Goal: Task Accomplishment & Management: Use online tool/utility

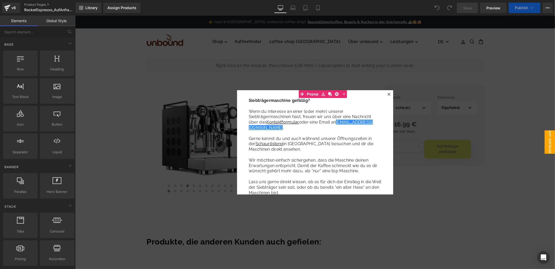
select select "01"
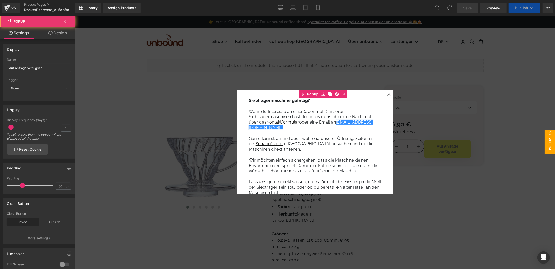
click at [388, 92] on icon at bounding box center [388, 93] width 3 height 3
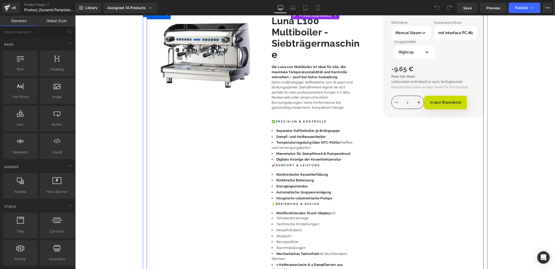
scroll to position [58, 0]
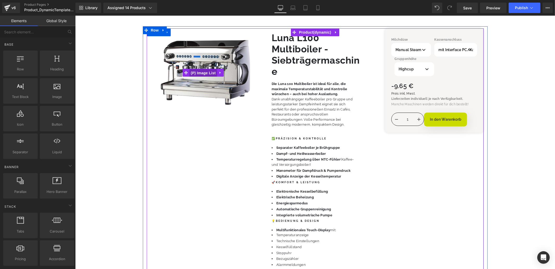
click at [205, 74] on span "(P) Image List" at bounding box center [203, 73] width 28 height 8
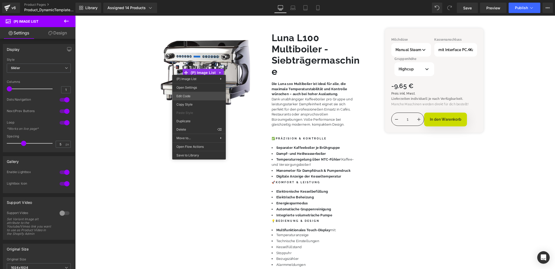
click at [203, 0] on div "(P) Image List You are previewing how the will restyle your page. You can not e…" at bounding box center [277, 0] width 555 height 0
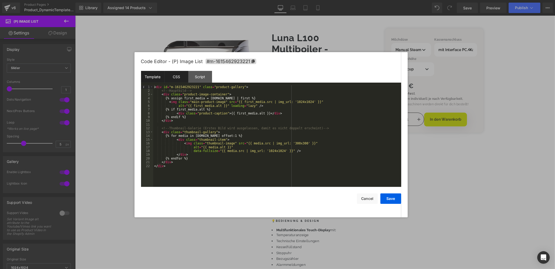
click at [177, 79] on div "CSS" at bounding box center [177, 77] width 24 height 12
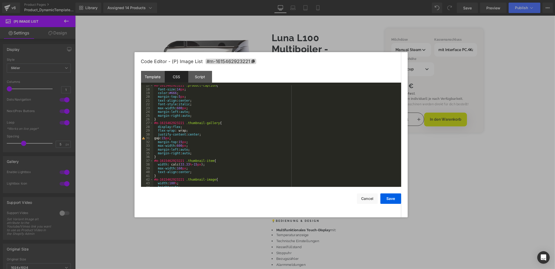
scroll to position [0, 0]
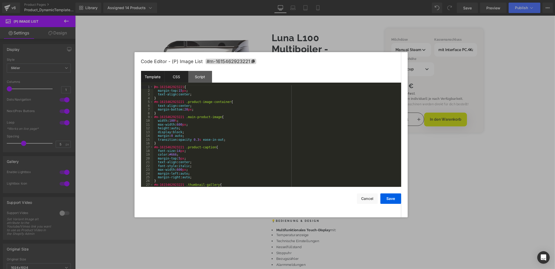
click at [155, 74] on div "Template" at bounding box center [153, 77] width 24 height 12
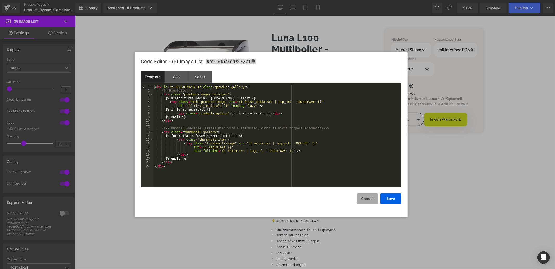
click at [370, 199] on button "Cancel" at bounding box center [367, 198] width 21 height 10
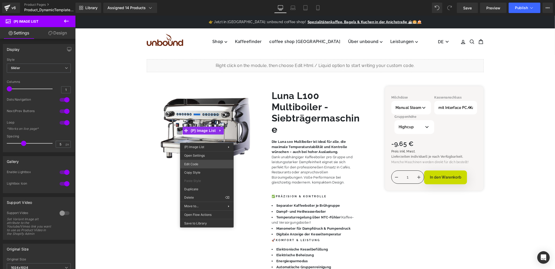
click at [198, 0] on div "(P) Image List You are previewing how the will restyle your page. You can not e…" at bounding box center [277, 0] width 555 height 0
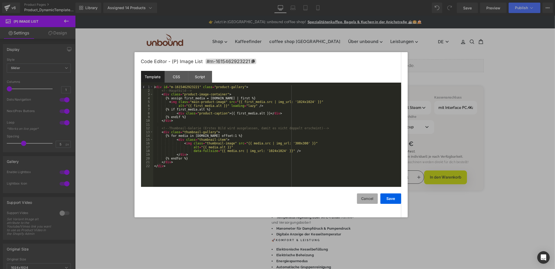
click at [370, 196] on button "Cancel" at bounding box center [367, 198] width 21 height 10
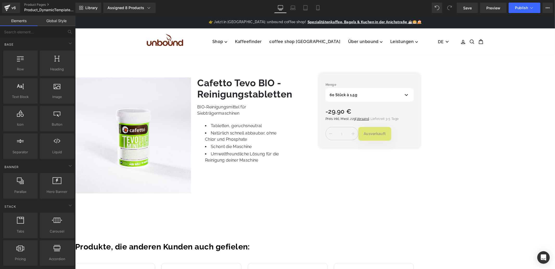
click at [75, 15] on span "(P) Image List" at bounding box center [75, 15] width 0 height 0
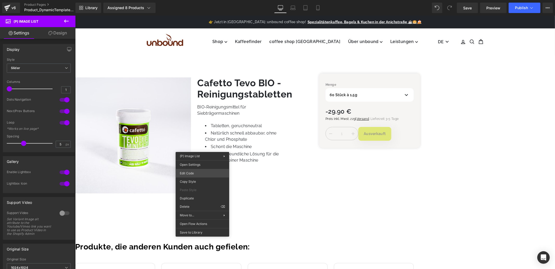
click at [194, 0] on div "(P) Image List You are previewing how the will restyle your page. You can not e…" at bounding box center [277, 0] width 555 height 0
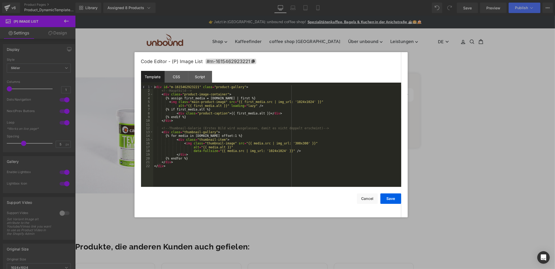
click at [447, 54] on div at bounding box center [277, 134] width 555 height 269
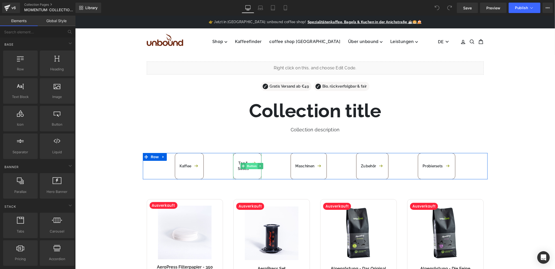
click at [252, 167] on span "Button" at bounding box center [252, 165] width 12 height 6
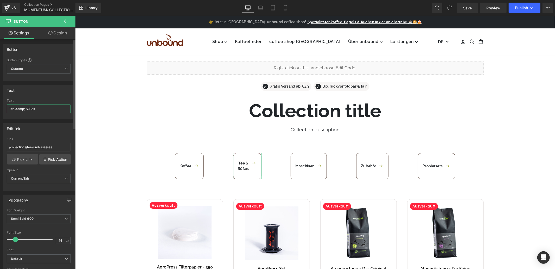
click at [11, 109] on input "Tee &amp; Süßes" at bounding box center [39, 108] width 64 height 9
click at [32, 109] on input "Kurse &amp; Süßes" at bounding box center [39, 108] width 64 height 9
type input "Kurse &amp; Führungen"
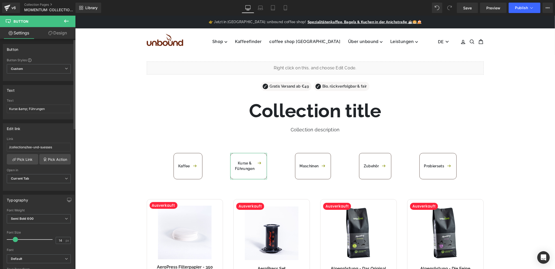
drag, startPoint x: 45, startPoint y: 89, endPoint x: 45, endPoint y: 93, distance: 4.2
click at [45, 89] on div "Text" at bounding box center [38, 90] width 71 height 10
click at [20, 157] on link "Pick Link" at bounding box center [23, 159] width 32 height 10
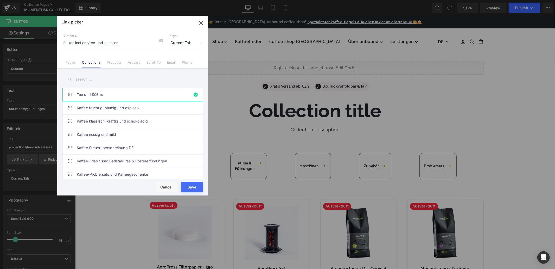
click at [95, 76] on input "text" at bounding box center [132, 79] width 141 height 12
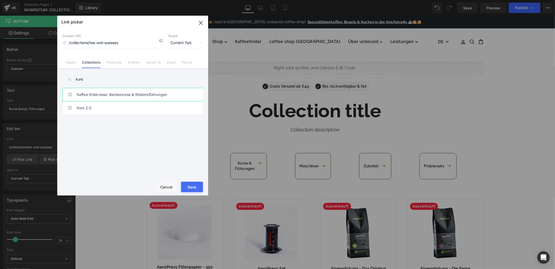
type input "kurs"
click at [110, 93] on link "Kaffee-Erlebnisse: Baristakurse & Röstereiführungen" at bounding box center [134, 94] width 115 height 13
type input "/collections/kaffee-erlebnisse-baristakurse-roestereifuehrungen"
drag, startPoint x: 193, startPoint y: 186, endPoint x: 117, endPoint y: 170, distance: 77.4
click at [193, 186] on button "Save" at bounding box center [192, 186] width 22 height 10
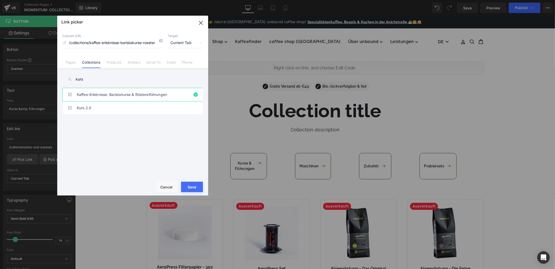
type input "/collections/kaffee-erlebnisse-baristakurse-roestereifuehrungen"
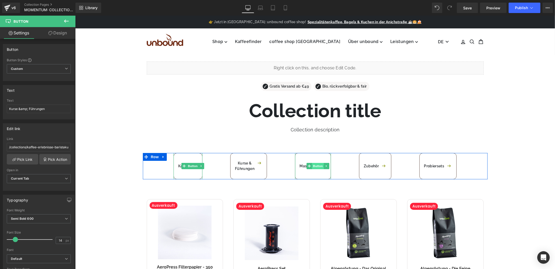
click at [318, 165] on span "Button" at bounding box center [318, 165] width 12 height 6
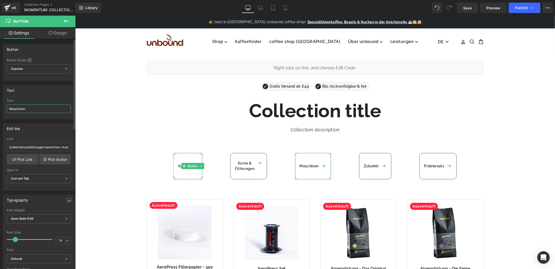
click at [40, 110] on input "Maschinen" at bounding box center [39, 108] width 64 height 9
type input "Maschinen & Mühlen"
click at [44, 117] on div at bounding box center [39, 117] width 64 height 3
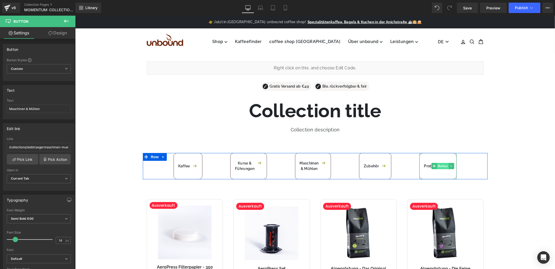
click at [442, 165] on span "Button" at bounding box center [443, 165] width 12 height 6
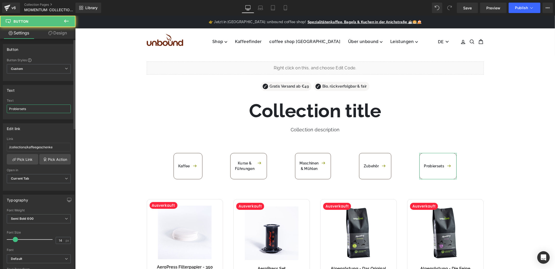
click at [34, 106] on input "Probiersets" at bounding box center [39, 108] width 64 height 9
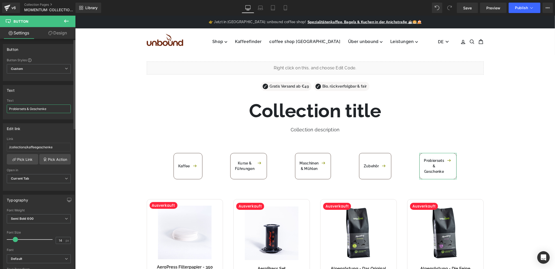
type input "Probiersets & Geschenke"
click at [40, 95] on div "Text Probiersets & Geschenke Text Probiersets & Geschenke" at bounding box center [39, 102] width 72 height 34
click at [522, 6] on span "Publish" at bounding box center [521, 8] width 13 height 4
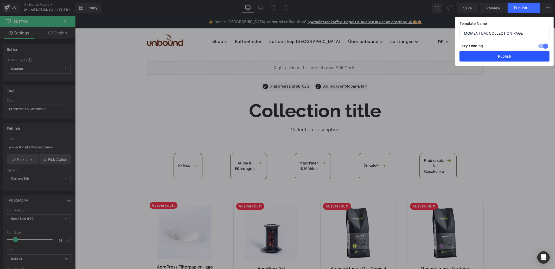
drag, startPoint x: 481, startPoint y: 57, endPoint x: 401, endPoint y: 36, distance: 82.7
click at [481, 57] on button "Publish" at bounding box center [505, 56] width 90 height 10
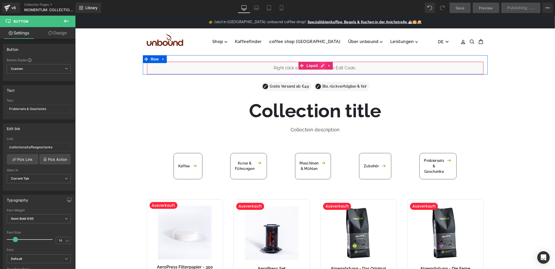
click at [322, 66] on div "Liquid" at bounding box center [315, 67] width 337 height 13
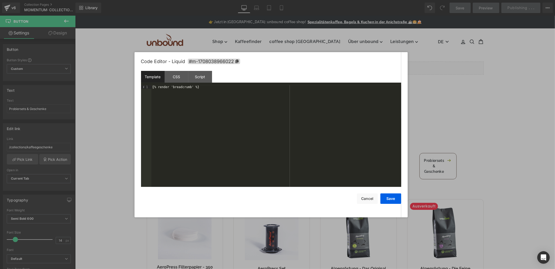
click at [479, 83] on div at bounding box center [277, 134] width 555 height 269
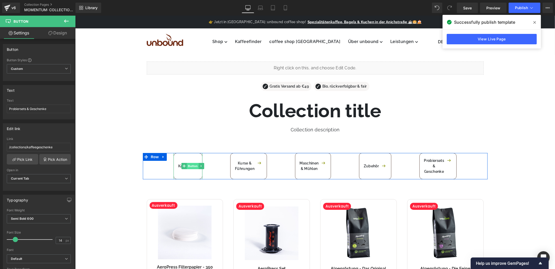
click at [188, 165] on span "Button" at bounding box center [193, 165] width 12 height 6
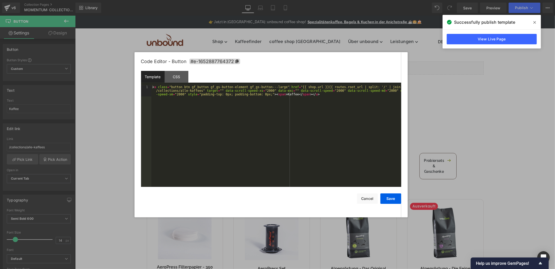
click at [186, 0] on div "Button You are previewing how the will restyle your page. You can not edit Elem…" at bounding box center [277, 0] width 555 height 0
click at [179, 77] on div "CSS" at bounding box center [177, 77] width 24 height 12
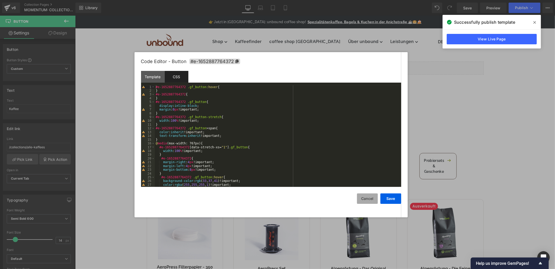
click at [368, 197] on button "Cancel" at bounding box center [367, 198] width 21 height 10
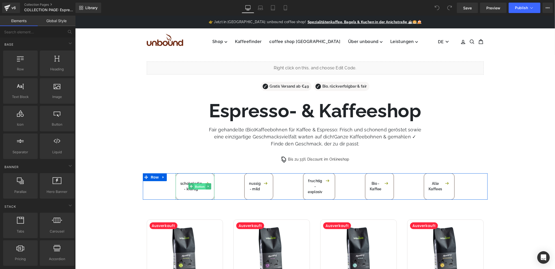
click at [200, 185] on span "Button" at bounding box center [200, 186] width 12 height 6
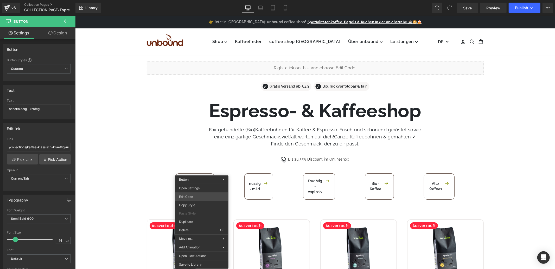
click at [193, 0] on div "Button You are previewing how the will restyle your page. You can not edit Elem…" at bounding box center [277, 0] width 555 height 0
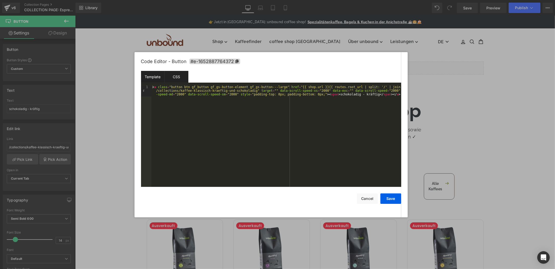
click at [177, 77] on div "CSS" at bounding box center [177, 77] width 24 height 12
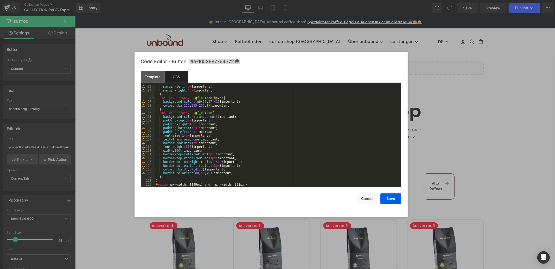
scroll to position [346, 0]
click at [399, 143] on div at bounding box center [399, 136] width 3 height 102
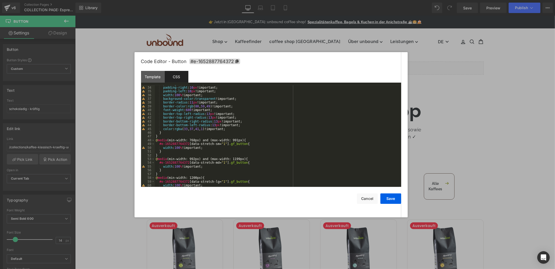
scroll to position [0, 0]
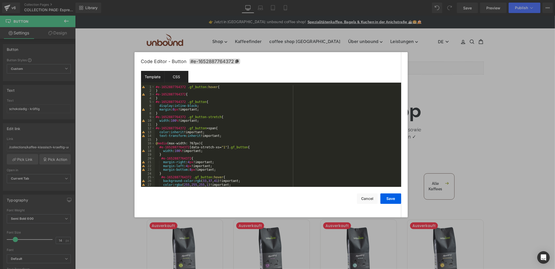
click at [159, 74] on div "Template" at bounding box center [153, 77] width 24 height 12
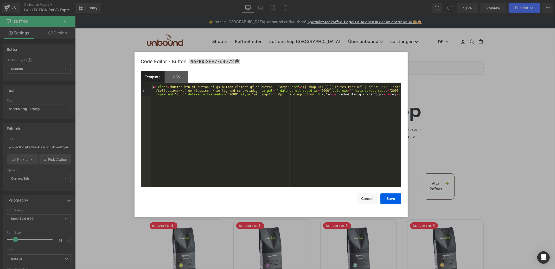
click at [242, 128] on div "< a class = "button btn gf_button gf_gs-button-element gf_gs-button---large" hr…" at bounding box center [277, 147] width 250 height 124
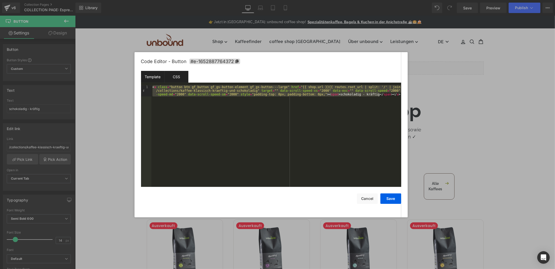
click at [180, 80] on div "CSS" at bounding box center [177, 77] width 24 height 12
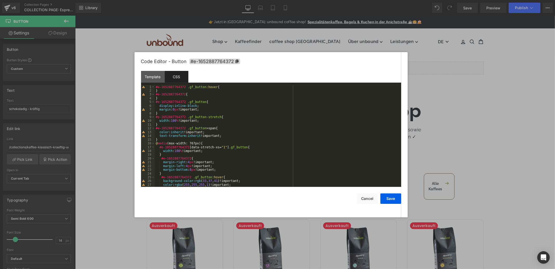
click at [267, 108] on div "#e-1652887764372 .gf_button :hover { } #e-1652887764372 { } #e-1652887764372 .g…" at bounding box center [277, 139] width 245 height 109
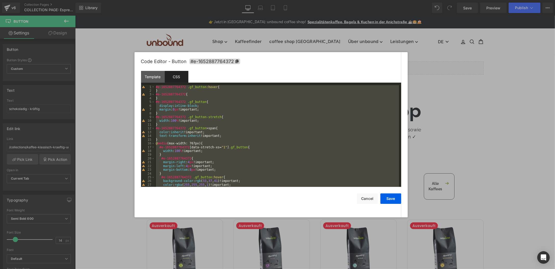
click at [178, 76] on div "CSS" at bounding box center [177, 77] width 24 height 12
click at [153, 76] on div "Template" at bounding box center [153, 77] width 24 height 12
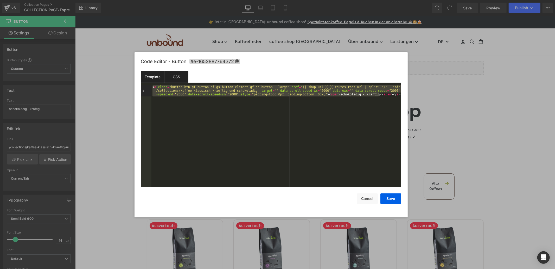
click at [171, 76] on div "CSS" at bounding box center [177, 77] width 24 height 12
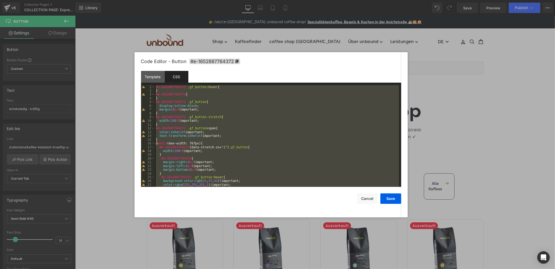
click at [463, 92] on div at bounding box center [277, 134] width 555 height 269
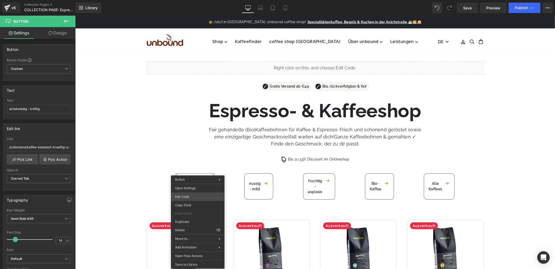
click at [197, 0] on div "Button You are previewing how the will restyle your page. You can not edit Elem…" at bounding box center [277, 0] width 555 height 0
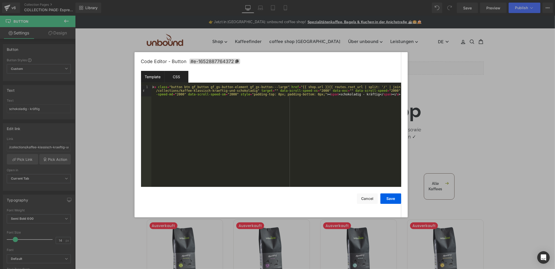
click at [172, 76] on div "CSS" at bounding box center [177, 77] width 24 height 12
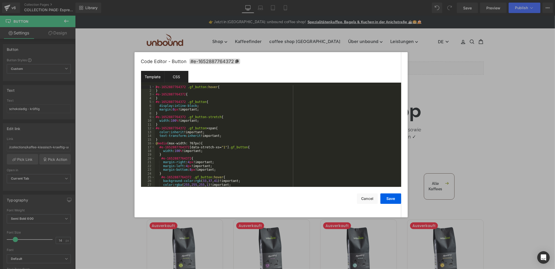
click at [158, 76] on div "Template" at bounding box center [153, 77] width 24 height 12
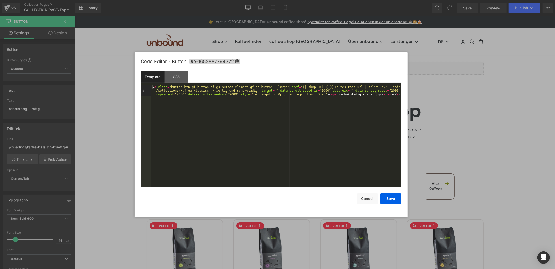
click at [483, 123] on div at bounding box center [277, 134] width 555 height 269
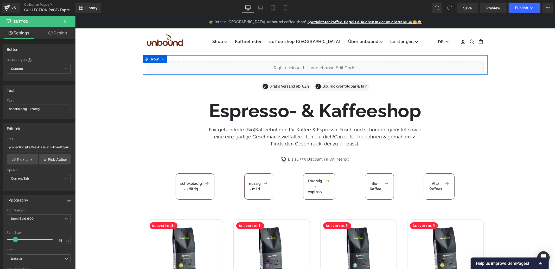
click at [323, 65] on div "Liquid" at bounding box center [315, 67] width 337 height 13
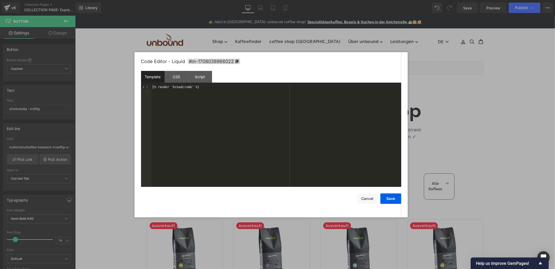
click at [474, 91] on div at bounding box center [277, 134] width 555 height 269
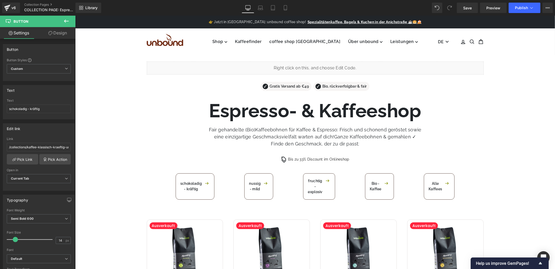
drag, startPoint x: 69, startPoint y: 19, endPoint x: 67, endPoint y: 21, distance: 3.0
click at [69, 19] on icon at bounding box center [66, 21] width 6 height 6
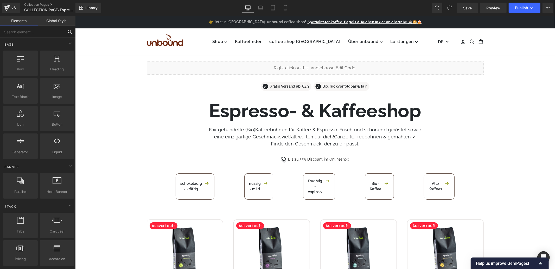
click at [43, 31] on input "text" at bounding box center [32, 31] width 64 height 11
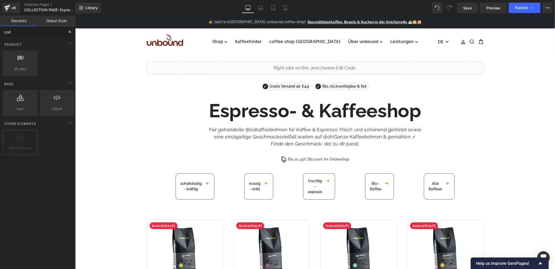
type input "code"
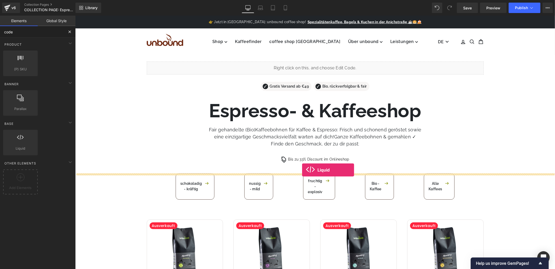
drag, startPoint x: 94, startPoint y: 165, endPoint x: 302, endPoint y: 170, distance: 207.8
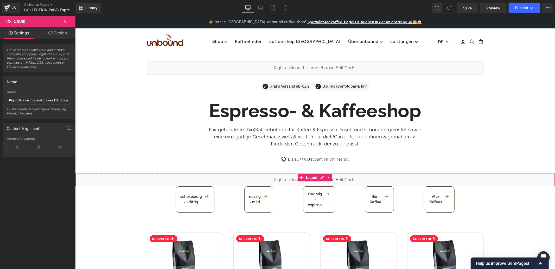
click at [323, 177] on div "Liquid" at bounding box center [315, 179] width 480 height 13
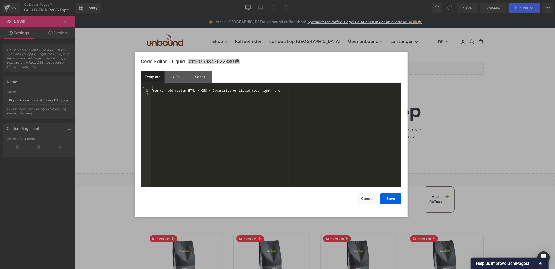
click at [219, 101] on div "You can add custom HTML / CSS / Javascript or Liquid code right here." at bounding box center [277, 139] width 250 height 109
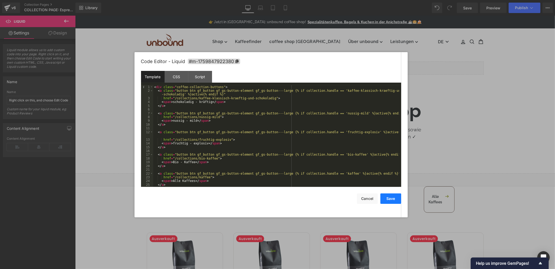
click at [391, 198] on button "Save" at bounding box center [391, 198] width 21 height 10
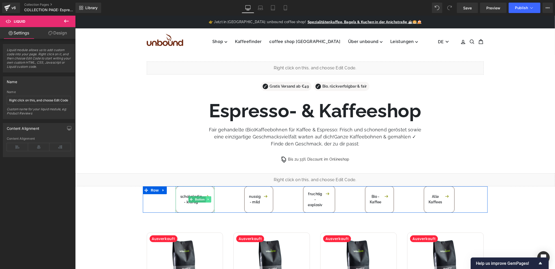
click at [209, 199] on link at bounding box center [208, 199] width 5 height 6
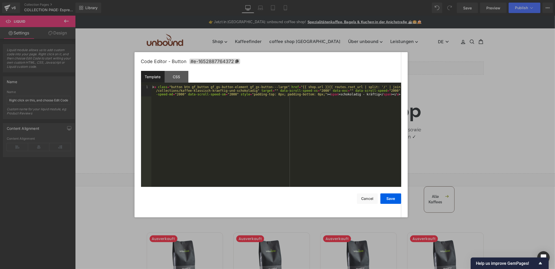
click at [189, 0] on div "Liquid You are previewing how the will restyle your page. You can not edit Elem…" at bounding box center [277, 0] width 555 height 0
click at [176, 78] on div "CSS" at bounding box center [177, 77] width 24 height 12
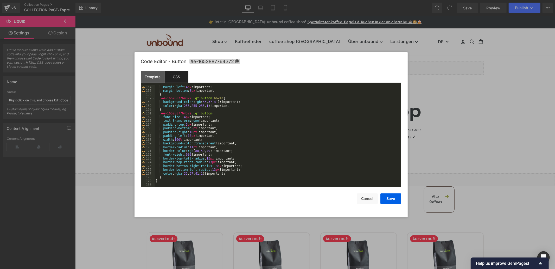
scroll to position [575, 0]
click at [167, 183] on div "margin-left : 4 px !important; margin-bottom : 8 px !important; } #e-1652887764…" at bounding box center [277, 139] width 245 height 109
click at [165, 184] on div "margin-left : 4 px !important; margin-bottom : 8 px !important; } #e-1652887764…" at bounding box center [277, 139] width 245 height 109
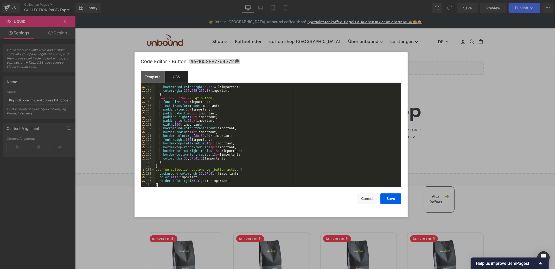
scroll to position [590, 0]
click at [386, 197] on button "Save" at bounding box center [391, 198] width 21 height 10
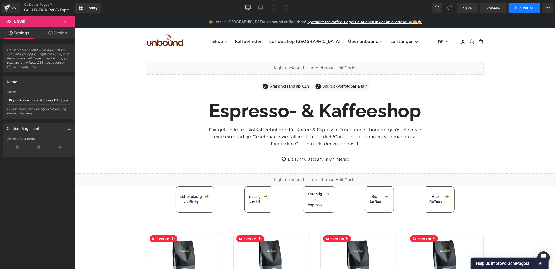
click at [519, 9] on span "Publish" at bounding box center [521, 8] width 13 height 4
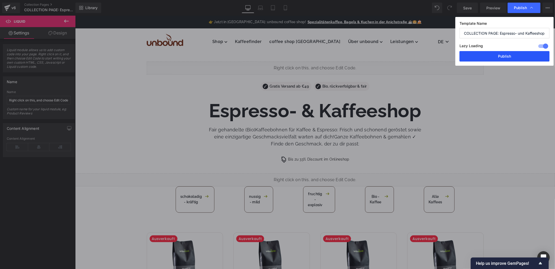
click at [500, 56] on button "Publish" at bounding box center [505, 56] width 90 height 10
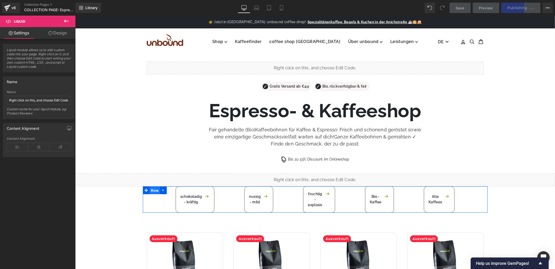
click at [154, 189] on span "Row" at bounding box center [154, 190] width 10 height 8
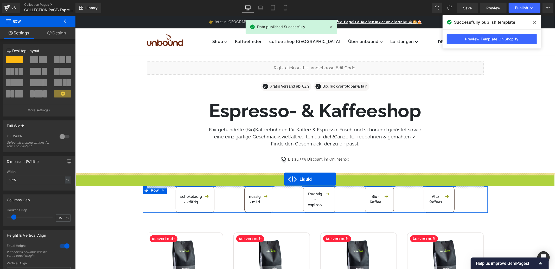
drag, startPoint x: 311, startPoint y: 176, endPoint x: 284, endPoint y: 179, distance: 27.5
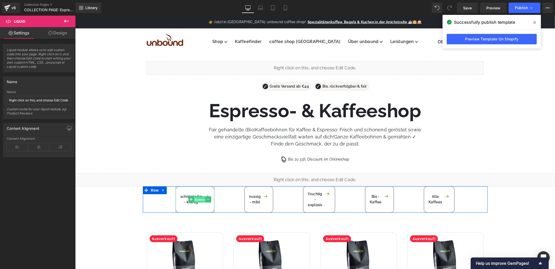
click at [194, 199] on span "Button" at bounding box center [200, 199] width 12 height 6
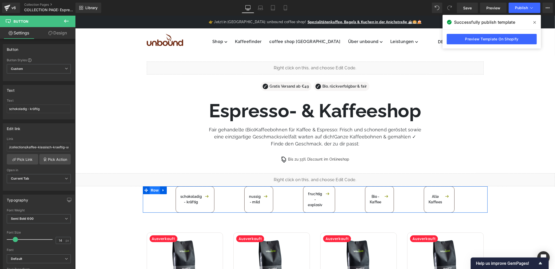
click at [152, 189] on span "Row" at bounding box center [154, 190] width 10 height 8
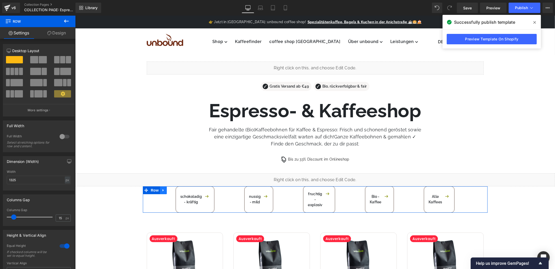
click at [162, 190] on icon at bounding box center [162, 190] width 1 height 2
click at [208, 198] on icon at bounding box center [208, 198] width 3 height 3
click at [224, 188] on div "schokoladig - kräftig Button nussig - mild Button fruchtig - explosiv Button Bi…" at bounding box center [315, 199] width 345 height 26
click at [170, 190] on icon at bounding box center [170, 190] width 4 height 4
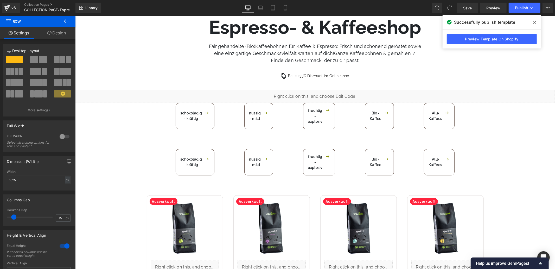
scroll to position [80, 0]
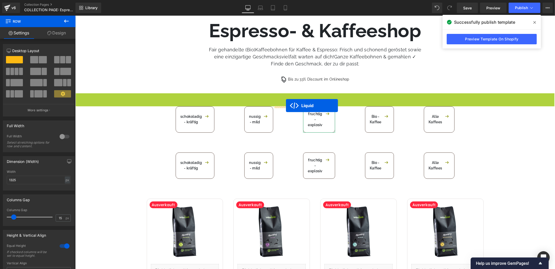
drag, startPoint x: 311, startPoint y: 96, endPoint x: 286, endPoint y: 105, distance: 27.3
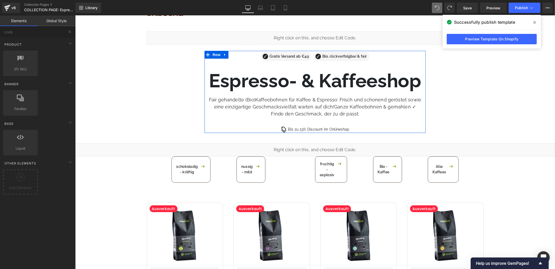
scroll to position [22, 0]
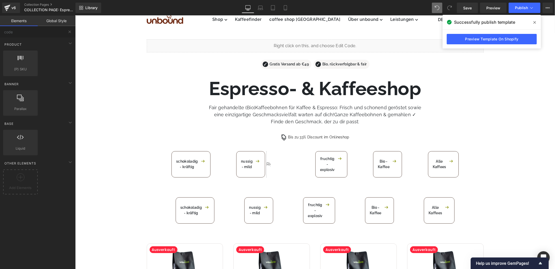
click at [451, 5] on icon at bounding box center [450, 7] width 5 height 5
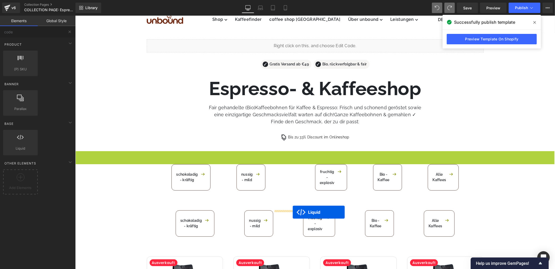
drag, startPoint x: 311, startPoint y: 154, endPoint x: 292, endPoint y: 212, distance: 60.3
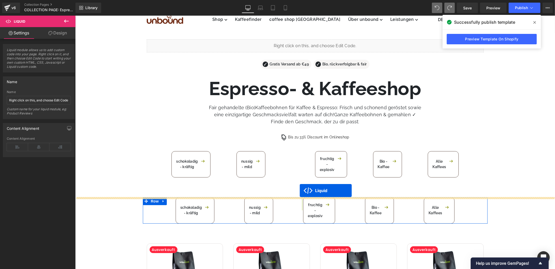
drag, startPoint x: 285, startPoint y: 201, endPoint x: 300, endPoint y: 190, distance: 18.1
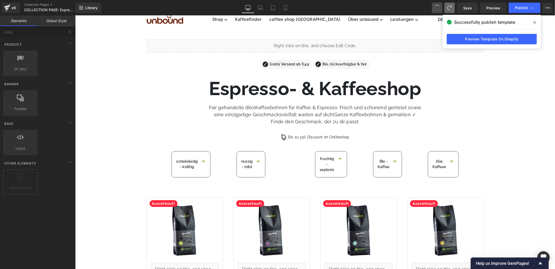
drag, startPoint x: 440, startPoint y: 10, endPoint x: 330, endPoint y: 27, distance: 110.8
click at [40, 4] on link "Collection Pages" at bounding box center [54, 5] width 60 height 4
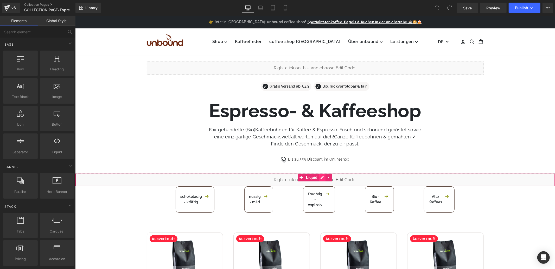
click at [321, 176] on div "Liquid" at bounding box center [315, 179] width 480 height 13
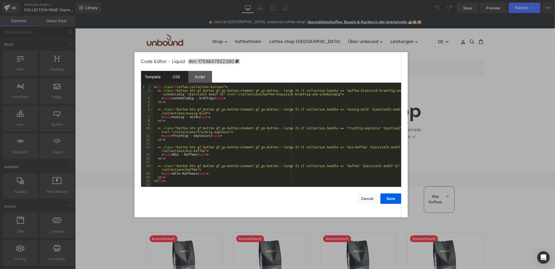
click at [176, 73] on div "CSS" at bounding box center [177, 77] width 24 height 12
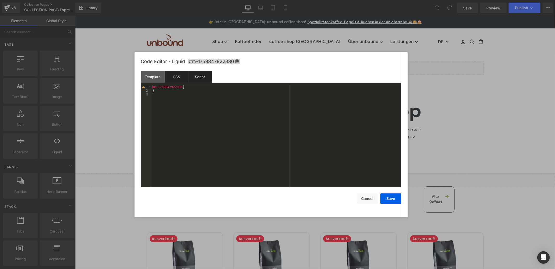
click at [204, 77] on div "Script" at bounding box center [201, 77] width 24 height 12
drag, startPoint x: 148, startPoint y: 77, endPoint x: 152, endPoint y: 77, distance: 3.1
click at [150, 77] on div "Template" at bounding box center [153, 77] width 24 height 12
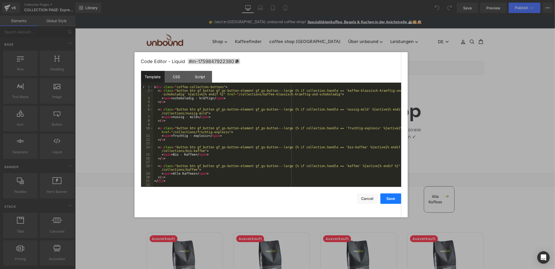
click at [387, 198] on button "Save" at bounding box center [391, 198] width 21 height 10
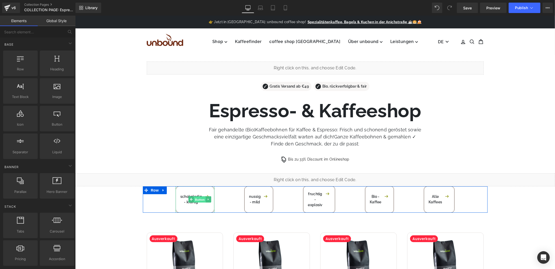
click at [201, 200] on span "Button" at bounding box center [200, 199] width 12 height 6
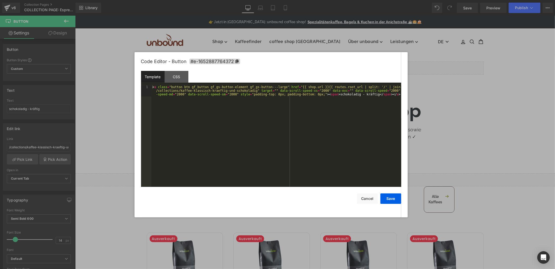
click at [202, 0] on div "Button You are previewing how the will restyle your page. You can not edit Elem…" at bounding box center [277, 0] width 555 height 0
click at [176, 79] on div "CSS" at bounding box center [177, 77] width 24 height 12
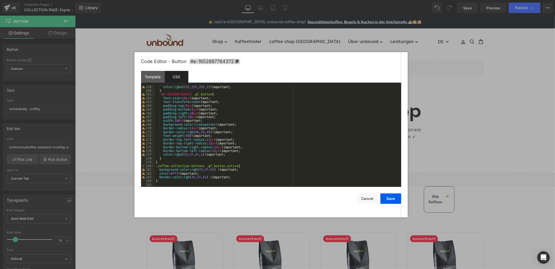
scroll to position [594, 0]
click at [390, 198] on button "Save" at bounding box center [391, 198] width 21 height 10
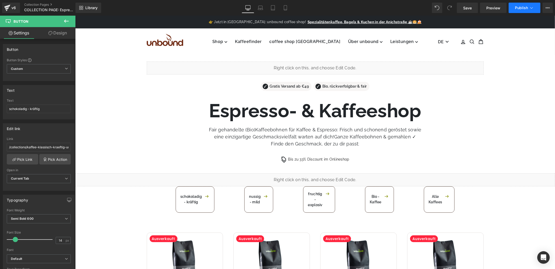
click at [520, 7] on span "Publish" at bounding box center [521, 8] width 13 height 4
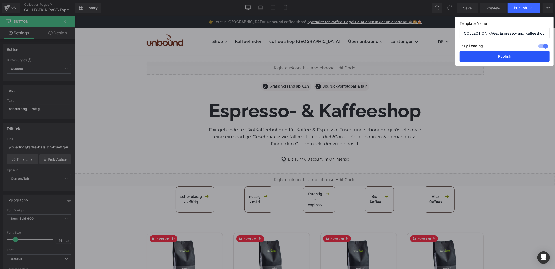
click at [488, 59] on button "Publish" at bounding box center [505, 56] width 90 height 10
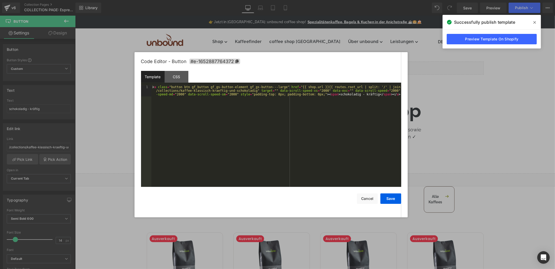
click at [189, 0] on div "Button You are previewing how the will restyle your page. You can not edit Elem…" at bounding box center [277, 0] width 555 height 0
click at [173, 78] on div "CSS" at bounding box center [177, 77] width 24 height 12
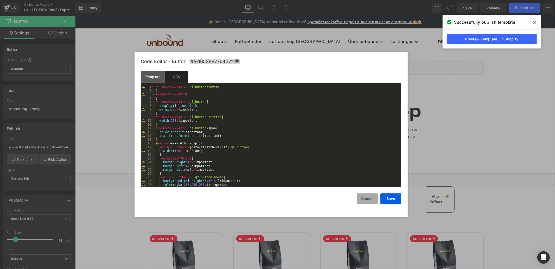
click at [366, 197] on button "Cancel" at bounding box center [367, 198] width 21 height 10
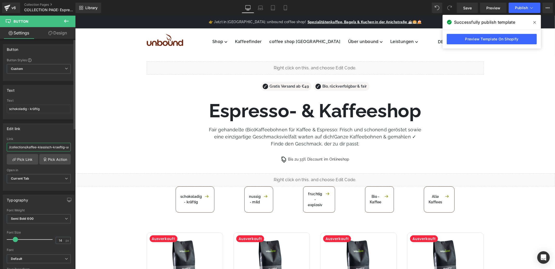
click at [17, 147] on input "/collections/kaffee-klassisch-kraeftig-und-schokoladig" at bounding box center [39, 147] width 64 height 9
drag, startPoint x: 28, startPoint y: 145, endPoint x: 50, endPoint y: 145, distance: 21.6
click at [57, 145] on input "/collections/kaffee-klassisch-kraeftig-und-schokoladig" at bounding box center [39, 147] width 64 height 9
click at [32, 149] on input "/collections/kaffee-klassisch-kraeftig-und-schokoladig" at bounding box center [39, 147] width 64 height 9
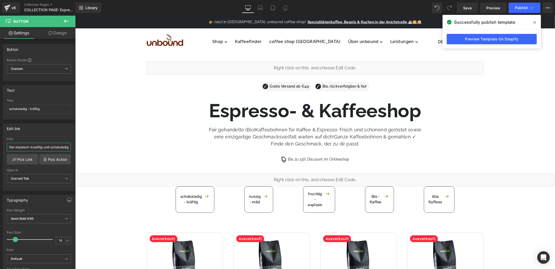
scroll to position [0, 0]
drag, startPoint x: 33, startPoint y: 148, endPoint x: -9, endPoint y: 147, distance: 41.4
click at [0, 147] on html "Button You are previewing how the will restyle your page. You can not edit Elem…" at bounding box center [277, 134] width 555 height 269
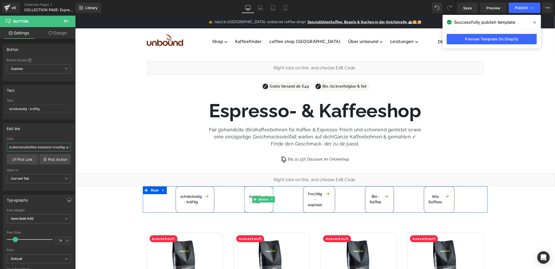
drag, startPoint x: 260, startPoint y: 200, endPoint x: 173, endPoint y: 180, distance: 89.6
click at [260, 200] on span "Button" at bounding box center [264, 199] width 12 height 6
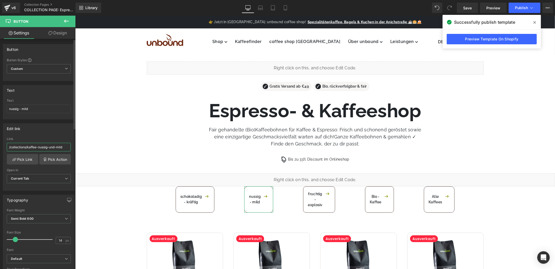
click at [30, 148] on input "/collections/kaffee-nussig-und-mild" at bounding box center [39, 147] width 64 height 9
click at [30, 147] on input "/collections/kaffee-nussig-und-mild" at bounding box center [39, 147] width 64 height 9
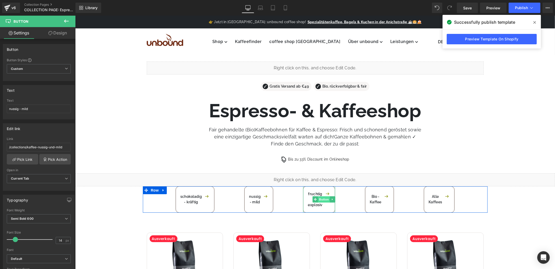
click at [320, 199] on span "Button" at bounding box center [324, 199] width 12 height 6
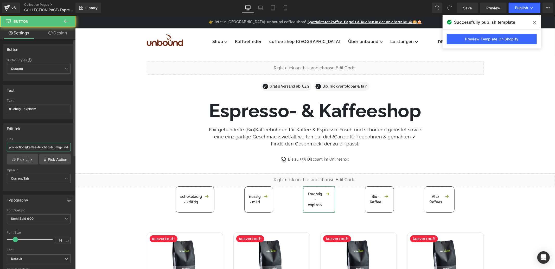
click at [49, 145] on input "/collections/kaffee-fruchtig-blumig-und-explosiv" at bounding box center [39, 147] width 64 height 9
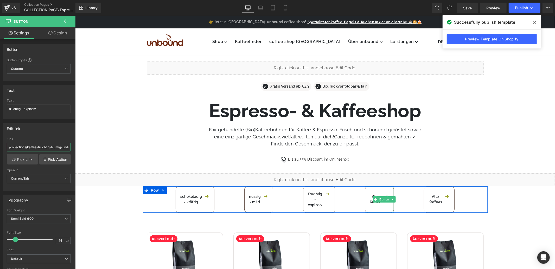
drag, startPoint x: 380, startPoint y: 198, endPoint x: 129, endPoint y: 141, distance: 257.0
click at [380, 198] on span "Button" at bounding box center [384, 199] width 12 height 6
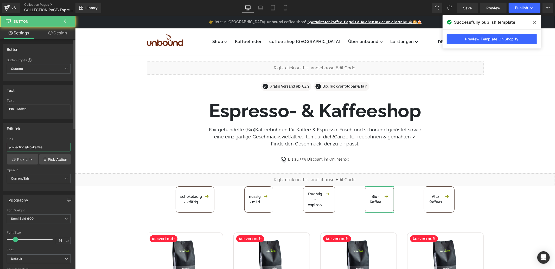
click at [41, 144] on input "/collections/bio-kaffee" at bounding box center [39, 147] width 64 height 9
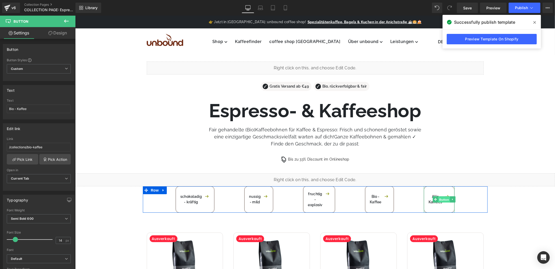
click at [441, 197] on span "Button" at bounding box center [444, 199] width 12 height 6
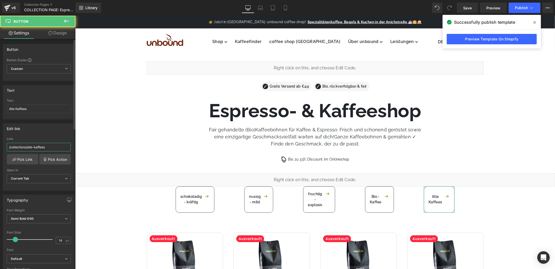
click at [57, 147] on input "/collections/alle-kaffees" at bounding box center [39, 147] width 64 height 9
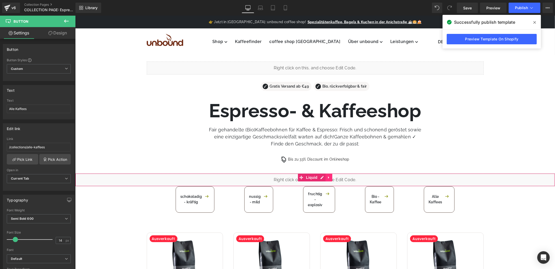
click at [328, 177] on icon at bounding box center [329, 177] width 4 height 4
click at [332, 177] on icon at bounding box center [332, 177] width 4 height 4
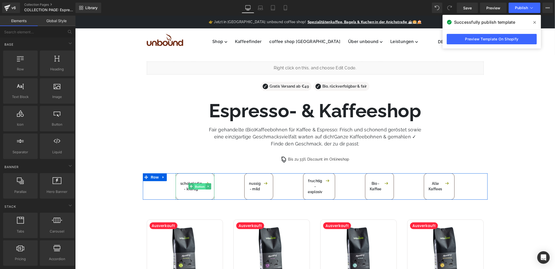
click at [196, 186] on span "Button" at bounding box center [200, 186] width 12 height 6
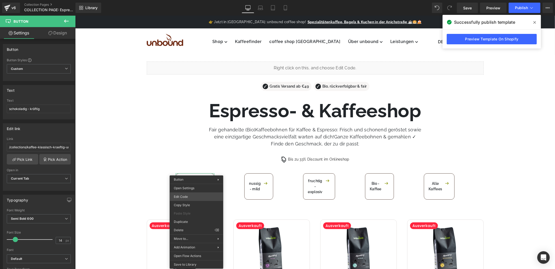
click at [188, 0] on div "Button You are previewing how the will restyle your page. You can not edit Elem…" at bounding box center [277, 0] width 555 height 0
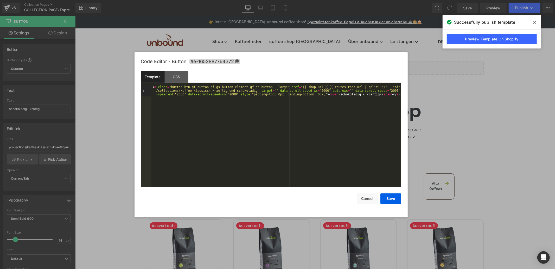
drag, startPoint x: 205, startPoint y: 108, endPoint x: 261, endPoint y: 108, distance: 56.5
click at [205, 108] on div "< a class = "button btn gf_button gf_gs-button-element gf_gs-button---large" hr…" at bounding box center [277, 147] width 250 height 124
click at [389, 98] on div "< a class = "button btn gf_button gf_gs-button-element gf_gs-button---large" hr…" at bounding box center [277, 147] width 250 height 124
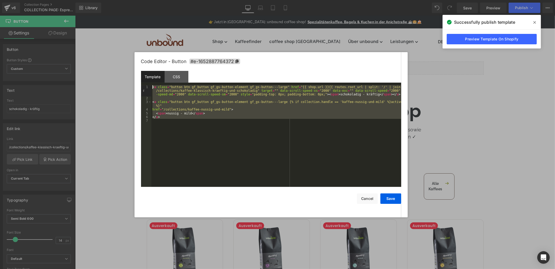
drag, startPoint x: 156, startPoint y: 124, endPoint x: 149, endPoint y: 84, distance: 41.1
click at [149, 84] on div "Template CSS 1 2 3 4 5 6 7 < a class = "button btn gf_button gf_gs-button-eleme…" at bounding box center [271, 129] width 260 height 116
click at [178, 78] on div "CSS" at bounding box center [177, 77] width 24 height 12
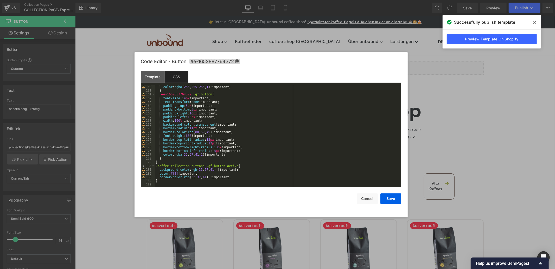
scroll to position [594, 0]
click at [163, 182] on div "color : rgba ( 255 , 255 , 255 , 1 )!important; } #e-1652887764372 .gf_button {…" at bounding box center [277, 139] width 245 height 109
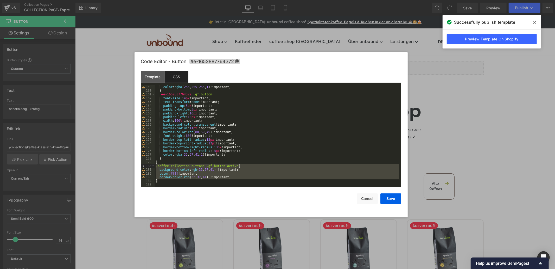
drag, startPoint x: 163, startPoint y: 182, endPoint x: 156, endPoint y: 168, distance: 16.0
click at [156, 168] on div "color : rgba ( 255 , 255 , 255 , 1 )!important; } #e-1652887764372 .gf_button {…" at bounding box center [277, 139] width 245 height 109
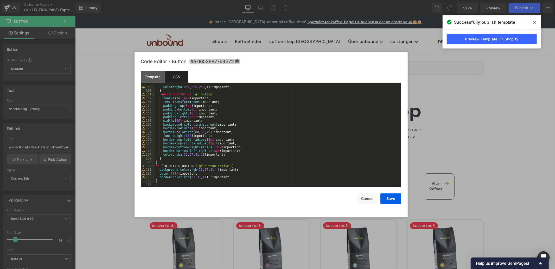
click at [237, 60] on icon at bounding box center [236, 61] width 3 height 4
drag, startPoint x: 156, startPoint y: 167, endPoint x: 193, endPoint y: 166, distance: 37.2
click at [193, 166] on div "color : rgba ( 255 , 255 , 255 , 1 )!important; } #e-1652887764372 .gf_button {…" at bounding box center [277, 139] width 245 height 109
click at [154, 76] on div "Template" at bounding box center [153, 77] width 24 height 12
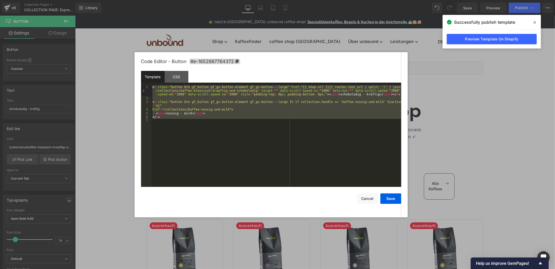
click at [181, 119] on div "< a class = "button btn gf_button gf_gs-button-element gf_gs-button---large" hr…" at bounding box center [277, 136] width 250 height 102
click at [156, 86] on div "< a class = "button btn gf_button gf_gs-button-element gf_gs-button---large" hr…" at bounding box center [277, 136] width 250 height 102
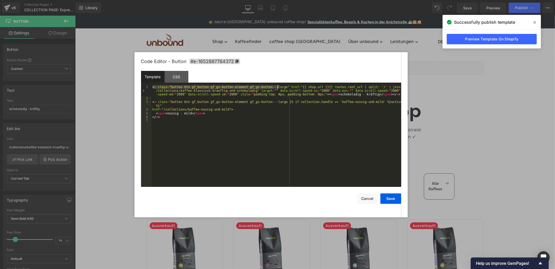
drag, startPoint x: 152, startPoint y: 87, endPoint x: 278, endPoint y: 87, distance: 125.8
click at [278, 87] on div "< a class = "button btn gf_button gf_gs-button-element gf_gs-button---large" hr…" at bounding box center [277, 143] width 250 height 117
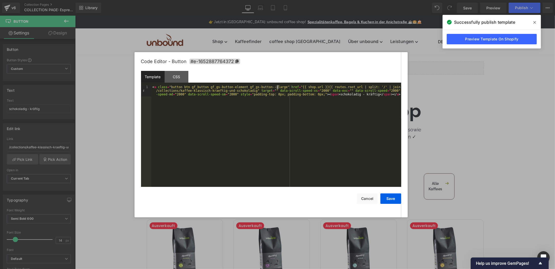
click at [277, 87] on div "< a class = "button btn gf_button gf_gs-button-element gf_gs-button---large" hr…" at bounding box center [277, 147] width 250 height 124
drag, startPoint x: 259, startPoint y: 129, endPoint x: 264, endPoint y: 129, distance: 4.9
click at [259, 129] on div "< a class = "button btn gf_button gf_gs-button-element gf_gs-button---large {% …" at bounding box center [277, 151] width 250 height 132
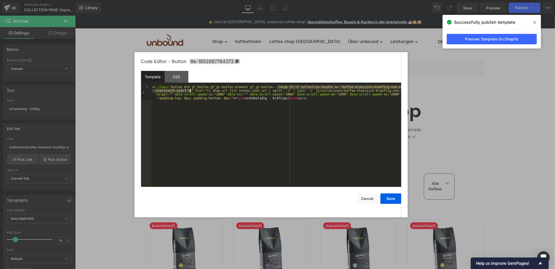
click at [311, 132] on div "< a class = "button btn gf_button gf_gs-button-element gf_gs-button---large {% …" at bounding box center [277, 151] width 250 height 132
click at [180, 79] on div "CSS" at bounding box center [177, 77] width 24 height 12
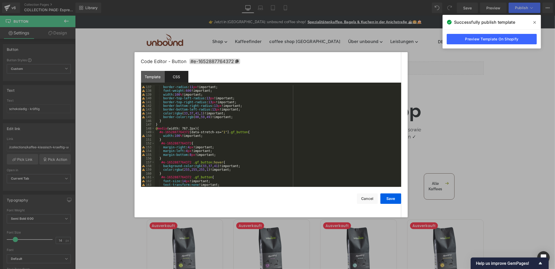
scroll to position [598, 0]
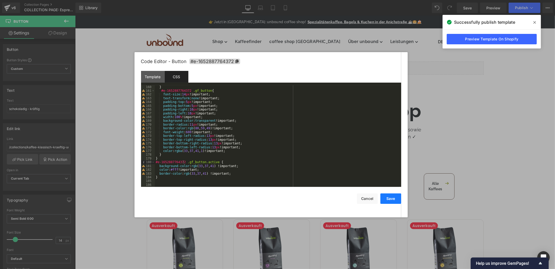
click at [388, 199] on button "Save" at bounding box center [391, 198] width 21 height 10
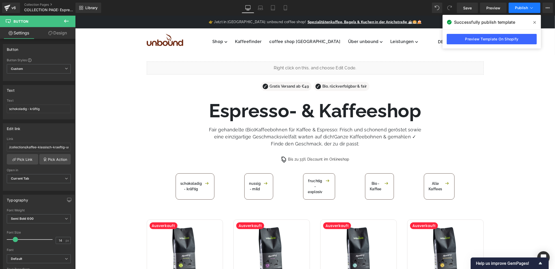
click at [521, 7] on span "Publish" at bounding box center [521, 8] width 13 height 4
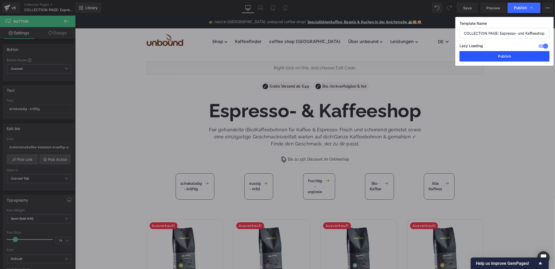
click at [491, 55] on button "Publish" at bounding box center [505, 56] width 90 height 10
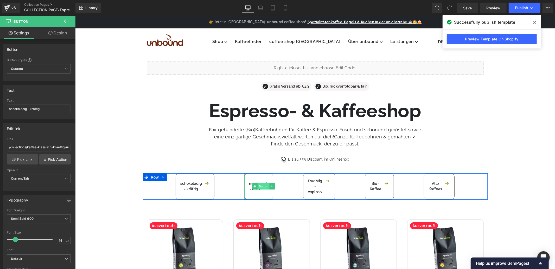
click at [260, 186] on span "Button" at bounding box center [264, 186] width 12 height 6
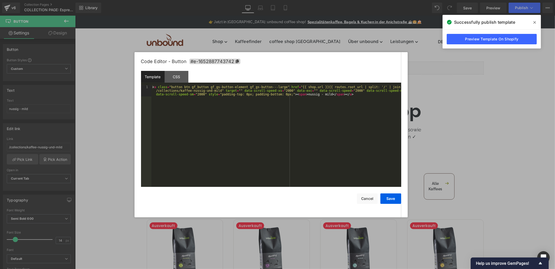
click at [264, 0] on div "Button You are previewing how the will restyle your page. You can not edit Elem…" at bounding box center [277, 0] width 555 height 0
click at [276, 87] on div "< a class = "button btn gf_button gf_gs-button-element gf_gs-button---large" hr…" at bounding box center [277, 147] width 250 height 124
drag, startPoint x: 276, startPoint y: 87, endPoint x: 285, endPoint y: 89, distance: 9.1
click at [276, 87] on div "< a class = "button btn gf_button gf_gs-button-element gf_gs-button---large" hr…" at bounding box center [277, 147] width 250 height 124
click at [182, 76] on div "CSS" at bounding box center [177, 77] width 24 height 12
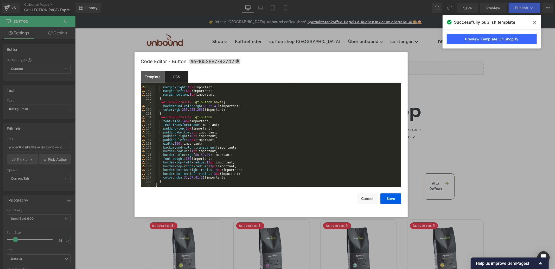
scroll to position [575, 0]
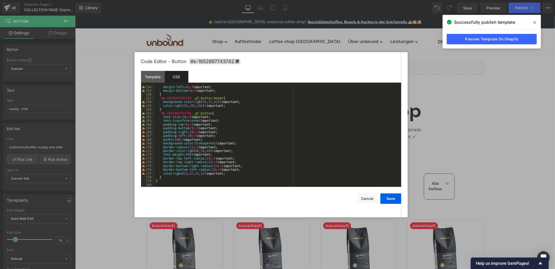
click at [167, 184] on div "margin-left : 4 px !important; margin-bottom : 8 px !important; } #e-1652887743…" at bounding box center [277, 139] width 245 height 109
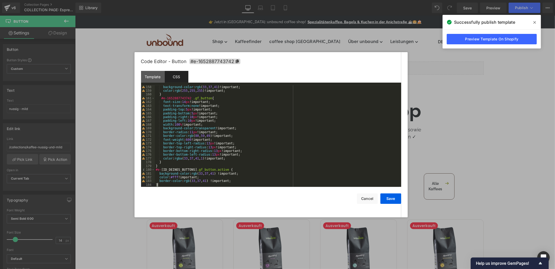
scroll to position [590, 0]
click at [237, 61] on icon at bounding box center [237, 61] width 3 height 4
drag, startPoint x: 155, startPoint y: 170, endPoint x: 193, endPoint y: 170, distance: 38.0
click at [193, 170] on div "background-color : rgb ( 33 , 37 , 41 )!important; color : rgb ( 255 , 255 , 25…" at bounding box center [277, 139] width 245 height 109
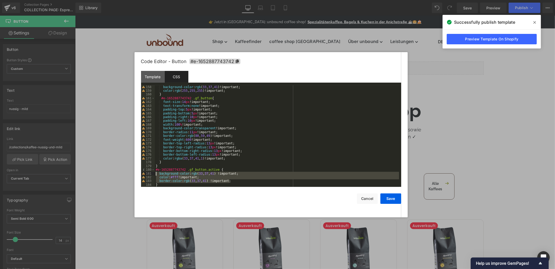
drag, startPoint x: 233, startPoint y: 181, endPoint x: 154, endPoint y: 172, distance: 78.6
click at [154, 172] on pre "158 159 160 161 162 163 164 165 166 167 168 169 170 171 172 173 174 175 176 177…" at bounding box center [271, 136] width 260 height 102
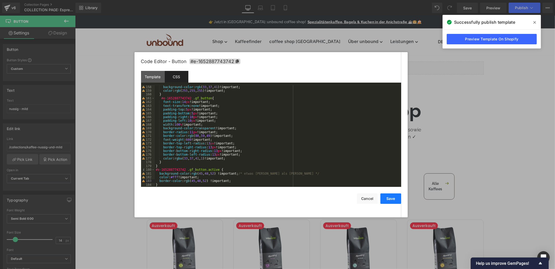
click at [393, 199] on button "Save" at bounding box center [391, 198] width 21 height 10
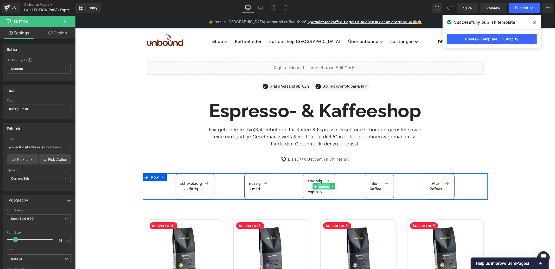
click at [322, 186] on span "Button" at bounding box center [324, 186] width 12 height 6
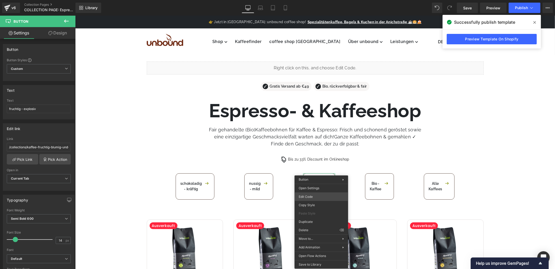
click at [320, 0] on div "Button You are previewing how the will restyle your page. You can not edit Elem…" at bounding box center [277, 0] width 555 height 0
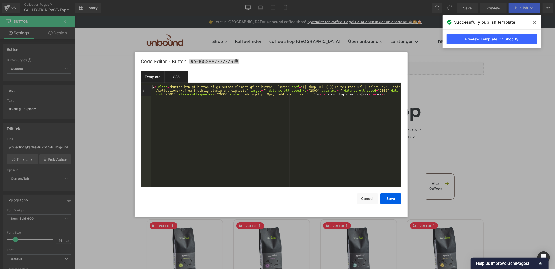
click at [176, 76] on div "CSS" at bounding box center [177, 77] width 24 height 12
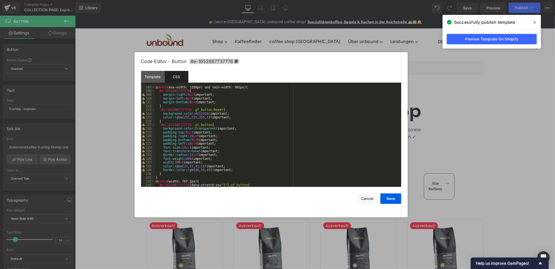
scroll to position [500, 0]
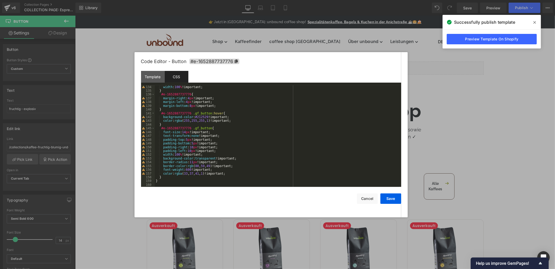
click at [160, 184] on div "width : 100 % !important; } #e-1652887737776 { margin-right : 4 px !important; …" at bounding box center [277, 139] width 245 height 109
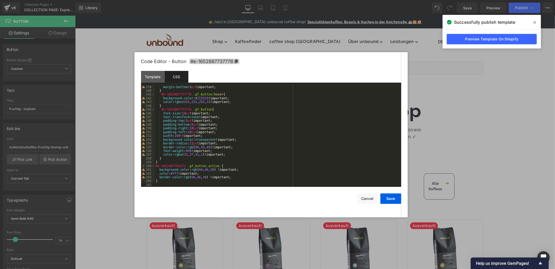
click at [236, 60] on icon at bounding box center [236, 61] width 3 height 4
drag, startPoint x: 183, startPoint y: 165, endPoint x: 152, endPoint y: 165, distance: 30.2
click at [152, 165] on pre "139 140 141 142 143 144 145 146 147 148 149 150 151 152 153 154 155 156 157 158…" at bounding box center [271, 136] width 260 height 102
click at [152, 76] on div "Template" at bounding box center [153, 77] width 24 height 12
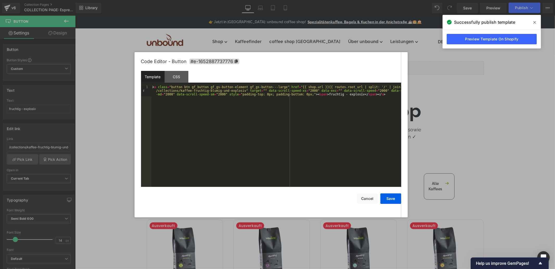
drag, startPoint x: 276, startPoint y: 88, endPoint x: 279, endPoint y: 89, distance: 3.1
click at [276, 88] on div "< a class = "button btn gf_button gf_gs-button-element gf_gs-button---large" hr…" at bounding box center [277, 147] width 250 height 124
click at [392, 202] on button "Save" at bounding box center [391, 198] width 21 height 10
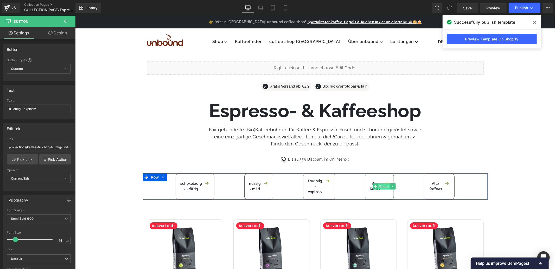
click at [385, 188] on span "Button" at bounding box center [384, 186] width 12 height 6
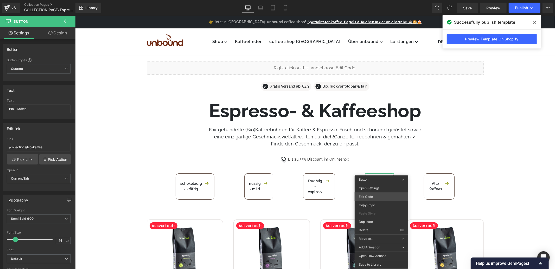
click at [378, 0] on div "Button You are previewing how the will restyle your page. You can not edit Elem…" at bounding box center [277, 0] width 555 height 0
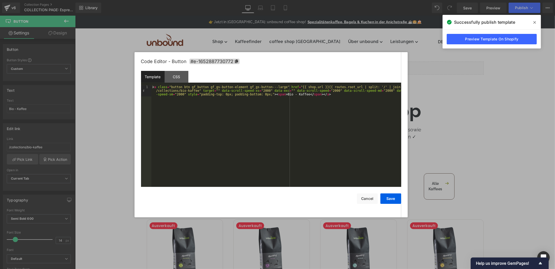
drag, startPoint x: 275, startPoint y: 87, endPoint x: 279, endPoint y: 88, distance: 3.2
click at [275, 87] on div "< a class = "button btn gf_button gf_gs-button-element gf_gs-button---large" hr…" at bounding box center [277, 147] width 250 height 124
click at [175, 78] on div "CSS" at bounding box center [177, 77] width 24 height 12
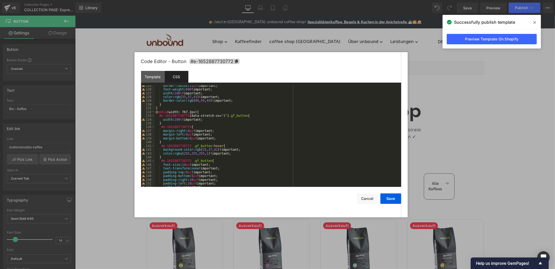
scroll to position [500, 0]
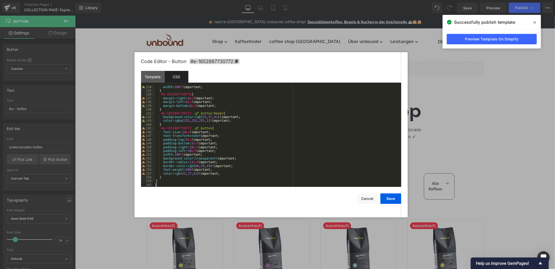
click at [162, 184] on div "width : 100 % !important; } #e-1652887730772 { margin-right : 4 px !important; …" at bounding box center [277, 139] width 245 height 109
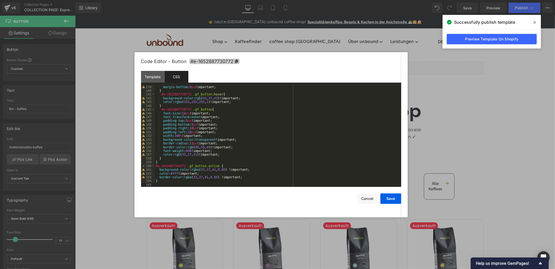
click at [237, 60] on icon at bounding box center [236, 61] width 3 height 4
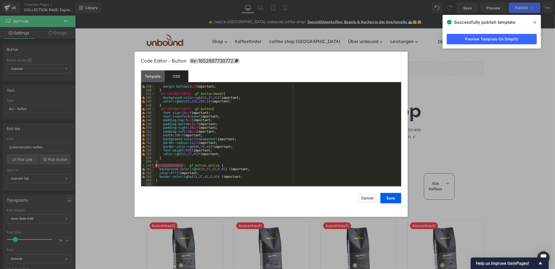
drag, startPoint x: 183, startPoint y: 165, endPoint x: 179, endPoint y: 167, distance: 4.3
click at [153, 165] on pre "139 140 141 142 143 144 145 146 147 148 149 150 151 152 153 154 155 156 157 158…" at bounding box center [271, 136] width 260 height 102
click at [389, 199] on button "Save" at bounding box center [391, 198] width 21 height 10
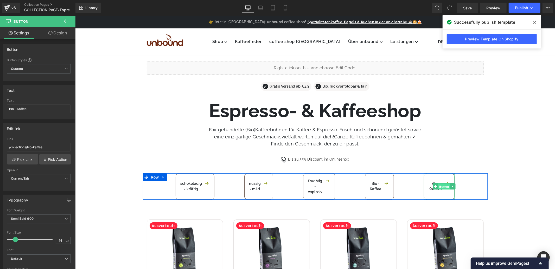
click at [442, 186] on span "Button" at bounding box center [444, 186] width 12 height 6
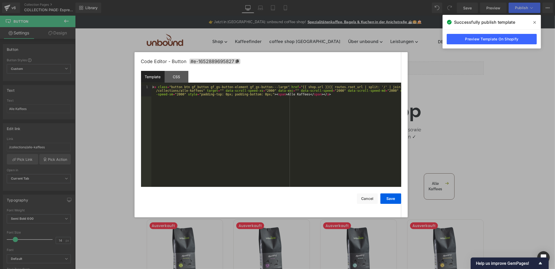
click at [436, 195] on body "Button You are previewing how the will restyle your page. You can not edit Elem…" at bounding box center [277, 134] width 555 height 269
drag, startPoint x: 275, startPoint y: 88, endPoint x: 296, endPoint y: 96, distance: 21.8
click at [276, 88] on div "< a class = "button btn gf_button gf_gs-button-element gf_gs-button---large" hr…" at bounding box center [277, 147] width 250 height 124
click at [180, 74] on div "CSS" at bounding box center [177, 77] width 24 height 12
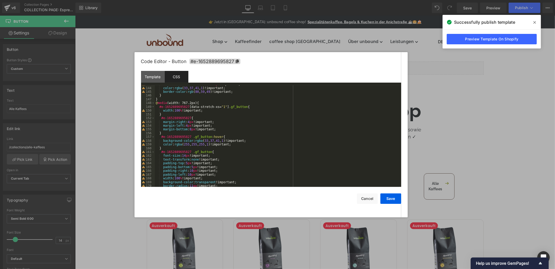
scroll to position [575, 0]
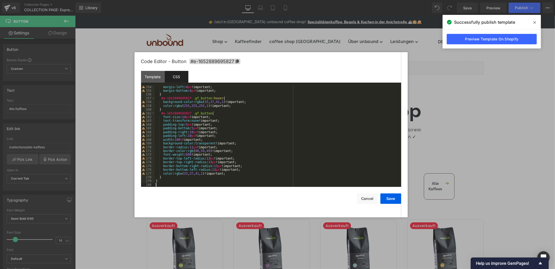
click at [163, 185] on div "margin-left : 4 px !important; margin-bottom : 8 px !important; } #e-1652889695…" at bounding box center [277, 139] width 245 height 109
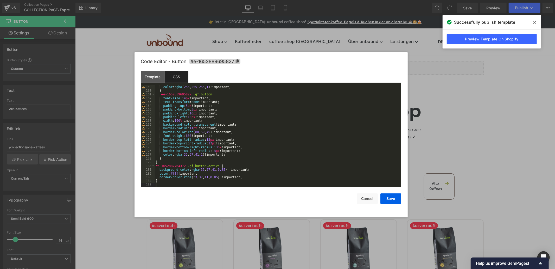
scroll to position [590, 0]
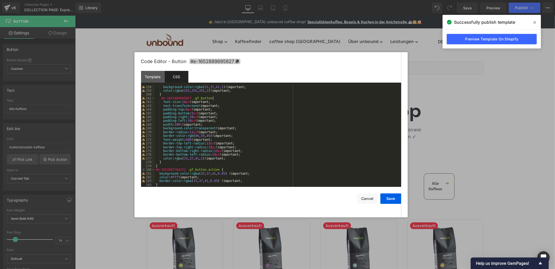
click at [239, 61] on span "#e-1652889695827" at bounding box center [215, 61] width 51 height 5
drag, startPoint x: 183, startPoint y: 171, endPoint x: 155, endPoint y: 169, distance: 28.2
click at [155, 169] on div "background-color : rgba ( 33 , 37 , 41 , 1 )!important; color : rgba ( 255 , 25…" at bounding box center [277, 139] width 245 height 109
click at [391, 197] on button "Save" at bounding box center [391, 198] width 21 height 10
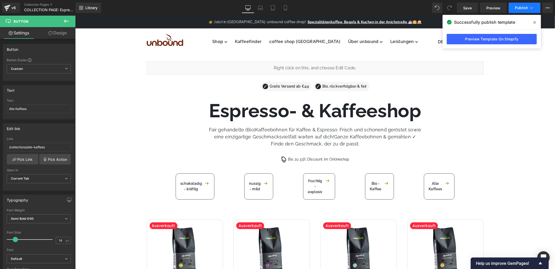
click at [522, 8] on span "Publish" at bounding box center [521, 8] width 13 height 4
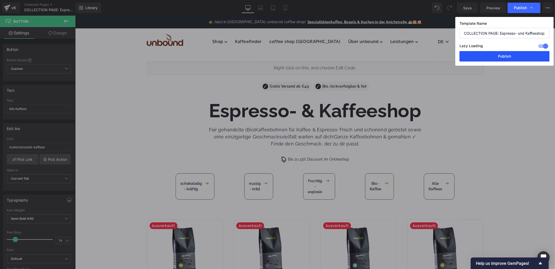
drag, startPoint x: 503, startPoint y: 55, endPoint x: 426, endPoint y: 36, distance: 79.3
click at [503, 55] on button "Publish" at bounding box center [505, 56] width 90 height 10
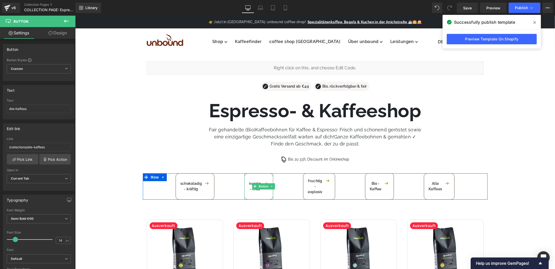
drag, startPoint x: 262, startPoint y: 186, endPoint x: 258, endPoint y: 162, distance: 23.8
click at [262, 186] on span "Button" at bounding box center [264, 186] width 12 height 6
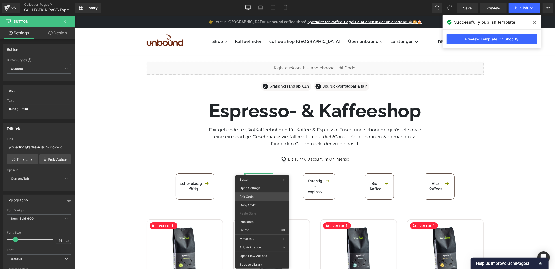
click at [263, 0] on div "Button You are previewing how the will restyle your page. You can not edit Elem…" at bounding box center [277, 0] width 555 height 0
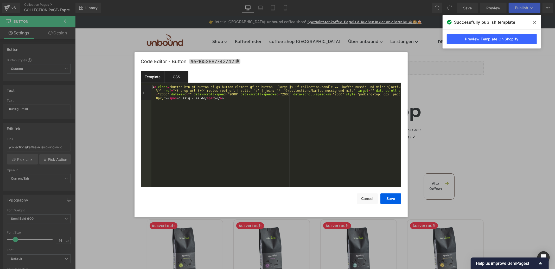
click at [178, 76] on div "CSS" at bounding box center [177, 77] width 24 height 12
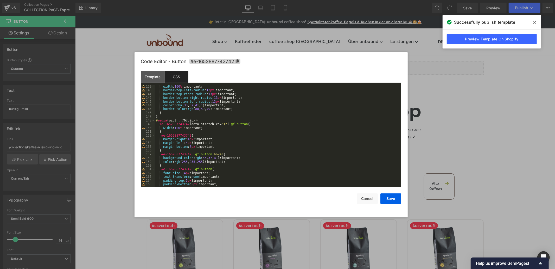
scroll to position [594, 0]
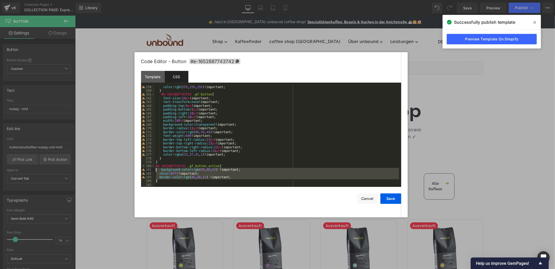
drag, startPoint x: 160, startPoint y: 183, endPoint x: 155, endPoint y: 171, distance: 13.1
click at [155, 171] on div "color : rgb ( 255 , 255 , 255 )!important; } #e-1652887743742 .gf_button { font…" at bounding box center [277, 139] width 245 height 109
click at [230, 175] on div "color : rgb ( 255 , 255 , 255 )!important; } #e-1652887743742 .gf_button { font…" at bounding box center [277, 136] width 245 height 102
drag, startPoint x: 229, startPoint y: 177, endPoint x: 153, endPoint y: 170, distance: 76.4
click at [153, 170] on pre "159 160 161 162 163 164 165 166 167 168 169 170 171 172 173 174 175 176 177 178…" at bounding box center [271, 136] width 260 height 102
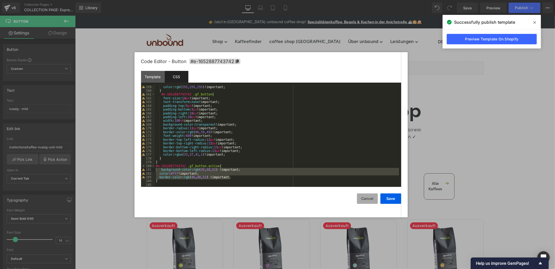
click at [368, 197] on button "Cancel" at bounding box center [367, 198] width 21 height 10
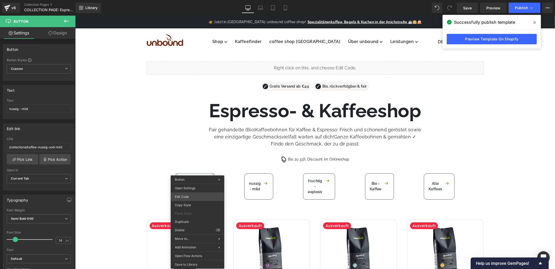
click at [197, 0] on div "Button You are previewing how the will restyle your page. You can not edit Elem…" at bounding box center [277, 0] width 555 height 0
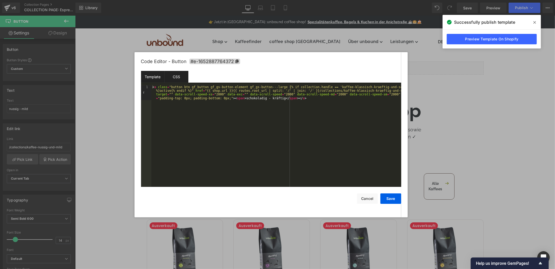
click at [178, 79] on div "CSS" at bounding box center [177, 77] width 24 height 12
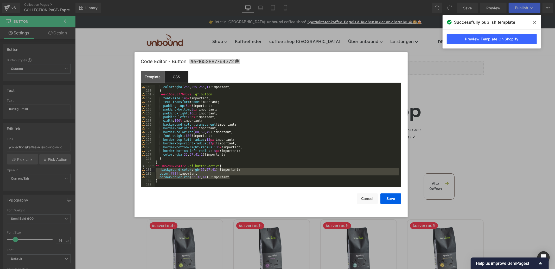
drag, startPoint x: 231, startPoint y: 176, endPoint x: 152, endPoint y: 170, distance: 79.7
click at [152, 170] on pre "158 159 160 161 162 163 164 165 166 167 168 169 170 171 172 173 174 175 176 177…" at bounding box center [271, 136] width 260 height 102
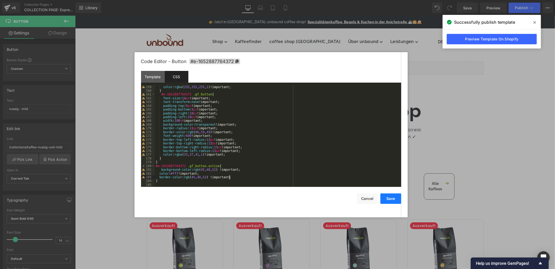
click at [390, 195] on button "Save" at bounding box center [391, 198] width 21 height 10
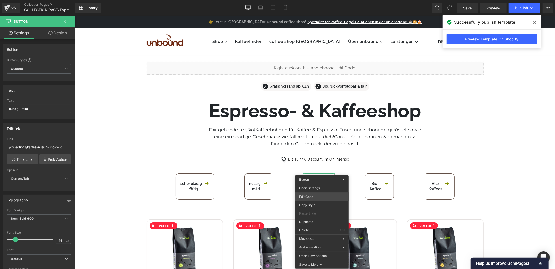
click at [320, 0] on div "Button You are previewing how the will restyle your page. You can not edit Elem…" at bounding box center [277, 0] width 555 height 0
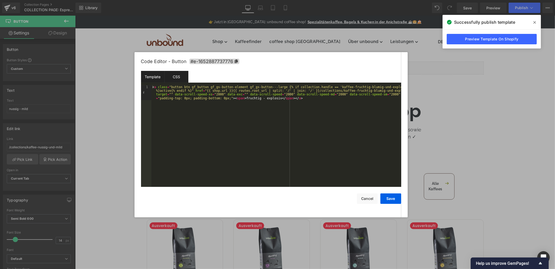
click at [179, 79] on div "CSS" at bounding box center [177, 77] width 24 height 12
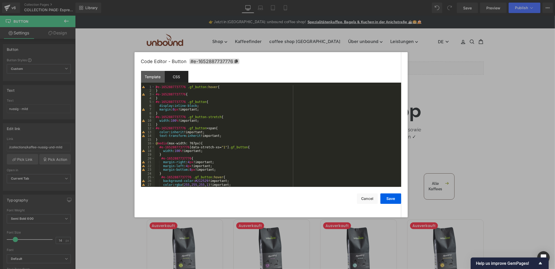
click at [220, 102] on div "#e-1652887737776 .gf_button :hover { } #e-1652887737776 { } #e-1652887737776 .g…" at bounding box center [277, 139] width 245 height 109
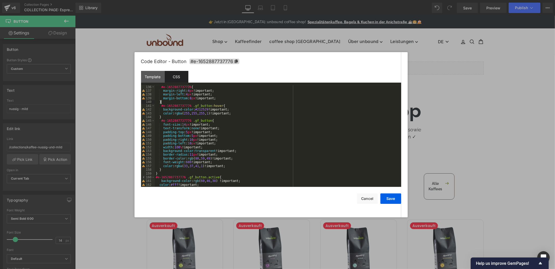
scroll to position [519, 0]
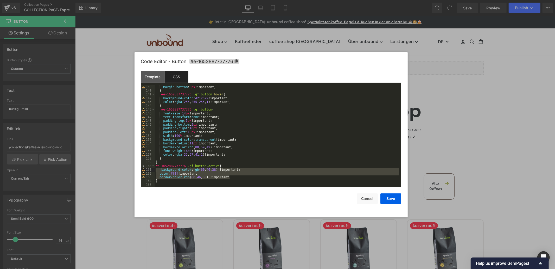
drag, startPoint x: 236, startPoint y: 177, endPoint x: 154, endPoint y: 171, distance: 81.5
click at [154, 171] on pre "139 140 141 142 143 144 145 146 147 148 149 150 151 152 153 154 155 156 157 158…" at bounding box center [271, 136] width 260 height 102
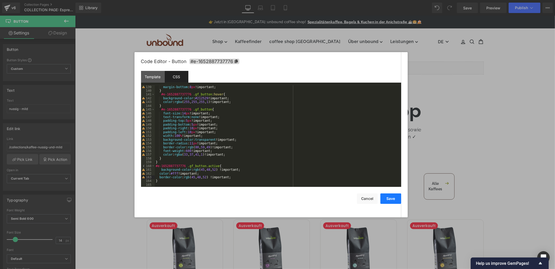
click at [386, 198] on button "Save" at bounding box center [391, 198] width 21 height 10
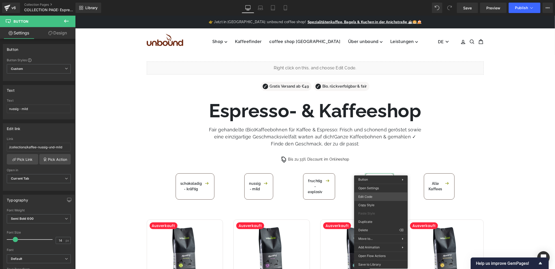
click at [375, 0] on div "Button You are previewing how the will restyle your page. You can not edit Elem…" at bounding box center [277, 0] width 555 height 0
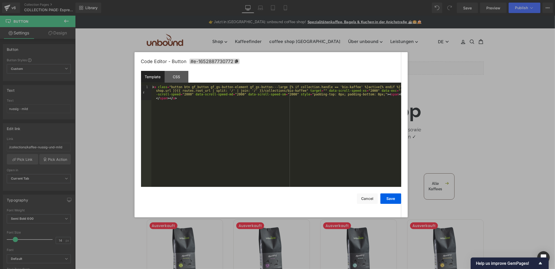
drag, startPoint x: 178, startPoint y: 77, endPoint x: 210, endPoint y: 79, distance: 32.6
click at [179, 77] on div "CSS" at bounding box center [177, 77] width 24 height 12
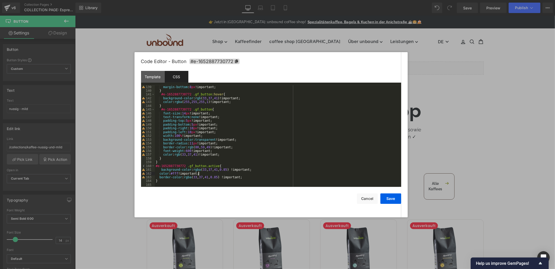
drag, startPoint x: 242, startPoint y: 175, endPoint x: 199, endPoint y: 175, distance: 42.2
click at [199, 175] on div "margin-bottom : 8 px !important; } #e-1652887730772 .gf_button :hover { backgro…" at bounding box center [277, 139] width 245 height 109
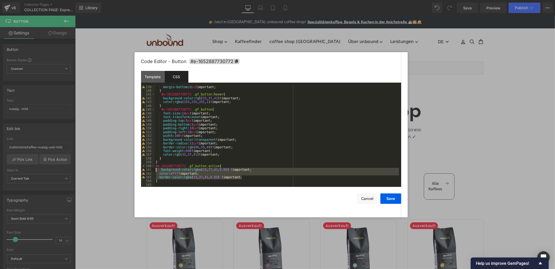
drag, startPoint x: 249, startPoint y: 177, endPoint x: 153, endPoint y: 170, distance: 95.8
click at [153, 170] on pre "139 140 141 142 143 144 145 146 147 148 149 150 151 152 153 154 155 156 157 158…" at bounding box center [271, 136] width 260 height 102
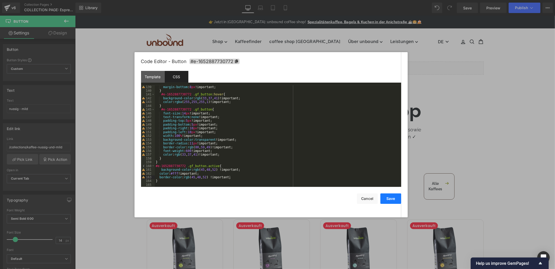
click at [391, 199] on button "Save" at bounding box center [391, 198] width 21 height 10
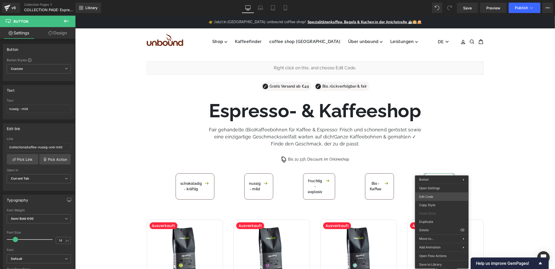
click at [437, 197] on body "Button You are previewing how the will restyle your page. You can not edit Elem…" at bounding box center [277, 134] width 555 height 269
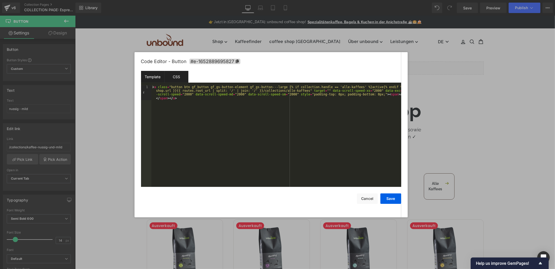
click at [177, 73] on div "CSS" at bounding box center [177, 77] width 24 height 12
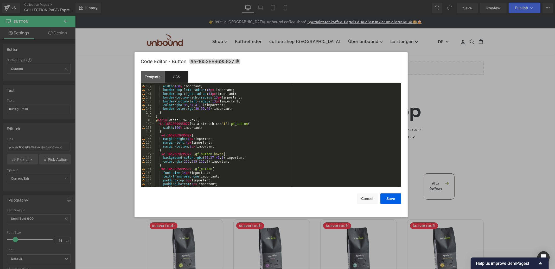
scroll to position [594, 0]
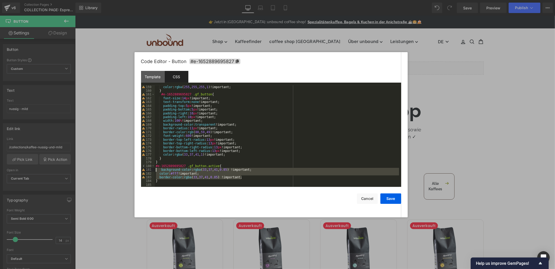
drag, startPoint x: 256, startPoint y: 178, endPoint x: 155, endPoint y: 169, distance: 101.7
click at [155, 169] on pre "159 160 161 162 163 164 165 166 167 168 169 170 171 172 173 174 175 176 177 178…" at bounding box center [271, 136] width 260 height 102
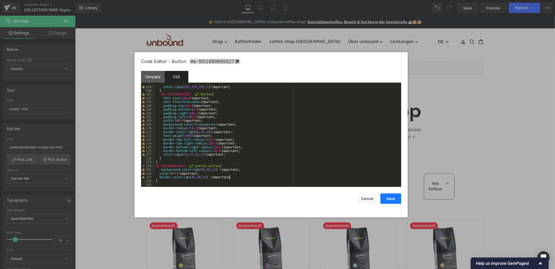
click at [391, 198] on button "Save" at bounding box center [391, 198] width 21 height 10
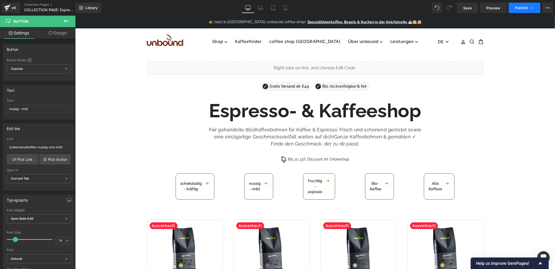
click at [520, 11] on button "Publish" at bounding box center [525, 8] width 32 height 10
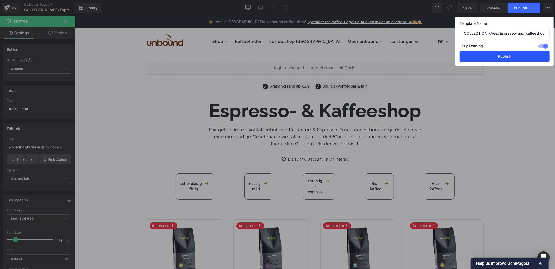
click at [496, 57] on button "Publish" at bounding box center [505, 56] width 90 height 10
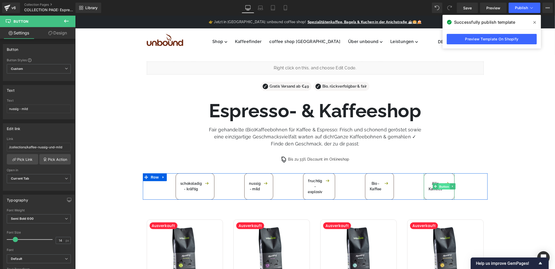
click at [444, 185] on span "Button" at bounding box center [444, 186] width 12 height 6
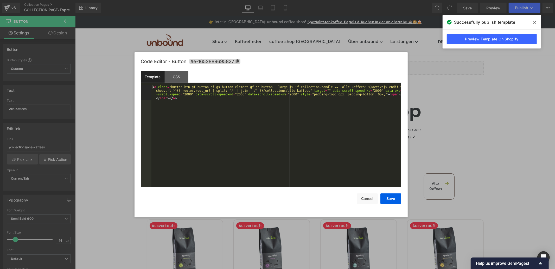
click at [440, 196] on body "Button You are previewing how the will restyle your page. You can not edit Elem…" at bounding box center [277, 134] width 555 height 269
click at [182, 79] on div "CSS" at bounding box center [177, 77] width 24 height 12
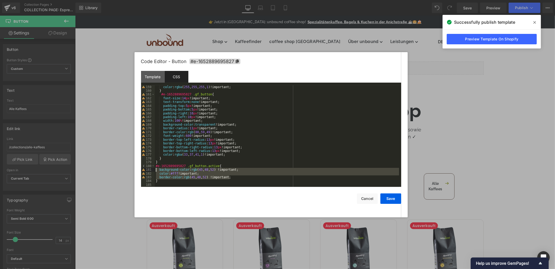
drag, startPoint x: 233, startPoint y: 177, endPoint x: 155, endPoint y: 170, distance: 78.5
click at [155, 170] on pre "159 160 161 162 163 164 165 166 167 168 169 170 171 172 173 174 175 176 177 178…" at bounding box center [271, 136] width 260 height 102
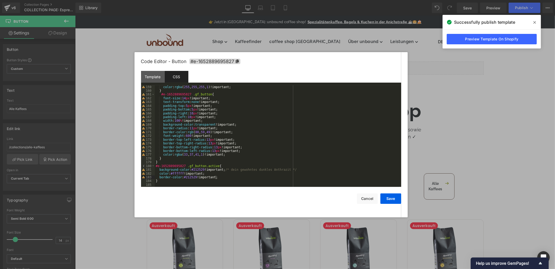
click at [160, 181] on div "color : rgba ( 255 , 255 , 255 , 1 )!important; } #e-1652889695827 .gf_button {…" at bounding box center [277, 139] width 245 height 109
click at [160, 186] on div "color : rgba ( 255 , 255 , 255 , 1 )!important; } #e-1652889695827 .gf_button {…" at bounding box center [277, 139] width 245 height 109
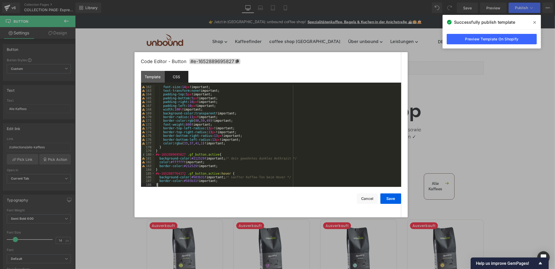
scroll to position [605, 0]
drag, startPoint x: 183, startPoint y: 154, endPoint x: 149, endPoint y: 157, distance: 33.8
click at [149, 157] on pre "162 163 164 165 166 167 168 169 170 171 172 173 174 175 176 177 178 179 180 181…" at bounding box center [271, 136] width 260 height 102
click at [159, 153] on div "font-size : 14 px !important; text-transform : none !important; padding-top : 5…" at bounding box center [277, 139] width 245 height 109
click at [175, 154] on div "font-size : 14 px !important; text-transform : none !important; padding-top : 5…" at bounding box center [277, 139] width 245 height 109
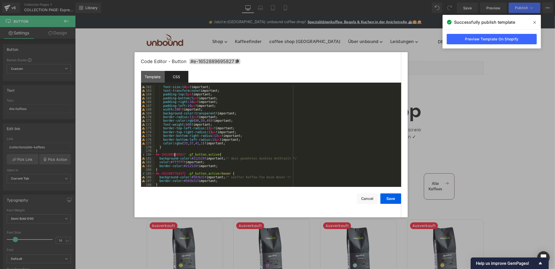
click at [175, 154] on div "font-size : 14 px !important; text-transform : none !important; padding-top : 5…" at bounding box center [277, 139] width 245 height 109
click at [171, 172] on div "font-size : 14 px !important; text-transform : none !important; padding-top : 5…" at bounding box center [277, 139] width 245 height 109
click at [392, 199] on button "Save" at bounding box center [391, 198] width 21 height 10
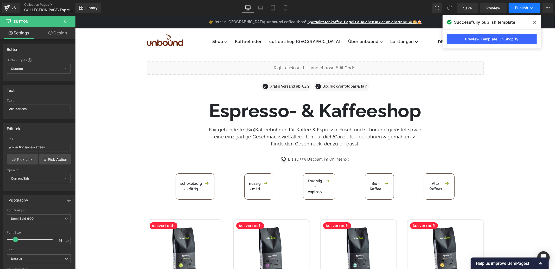
click at [513, 8] on button "Publish" at bounding box center [525, 8] width 32 height 10
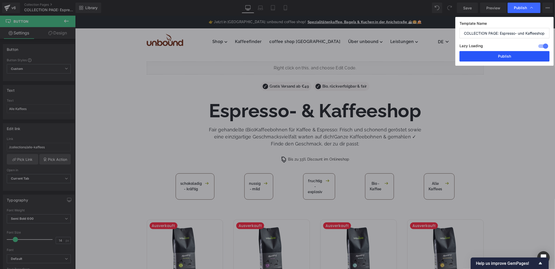
click at [503, 59] on button "Publish" at bounding box center [505, 56] width 90 height 10
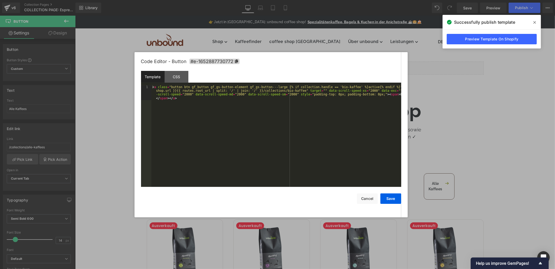
click at [376, 0] on div "Button You are previewing how the will restyle your page. You can not edit Elem…" at bounding box center [277, 0] width 555 height 0
click at [185, 78] on div "CSS" at bounding box center [177, 77] width 24 height 12
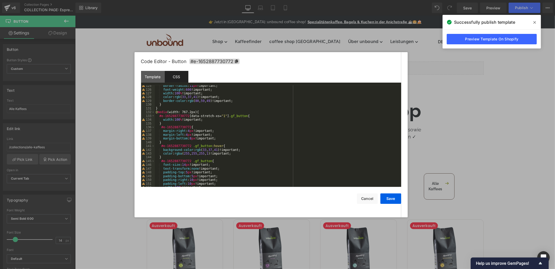
scroll to position [519, 0]
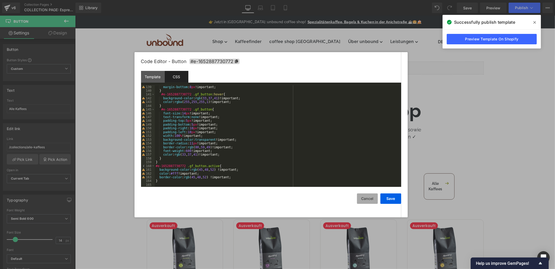
click at [367, 201] on button "Cancel" at bounding box center [367, 198] width 21 height 10
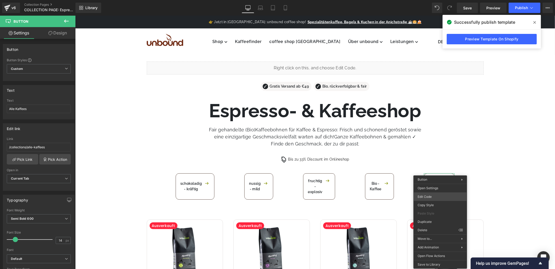
click at [430, 196] on body "Button You are previewing how the will restyle your page. You can not edit Elem…" at bounding box center [277, 134] width 555 height 269
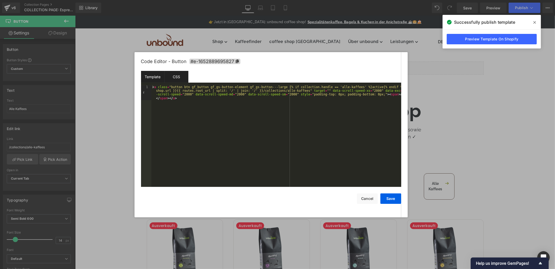
click at [171, 77] on div "CSS" at bounding box center [177, 77] width 24 height 12
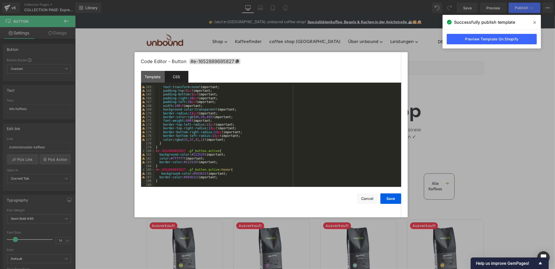
scroll to position [609, 0]
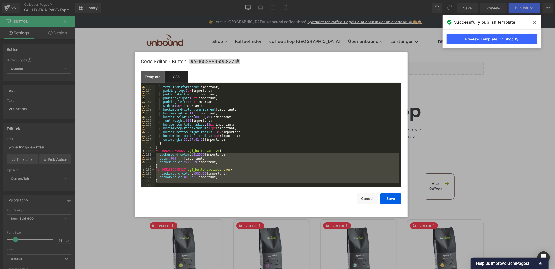
drag, startPoint x: 160, startPoint y: 185, endPoint x: 154, endPoint y: 156, distance: 29.8
click at [154, 156] on pre "163 164 165 166 167 168 169 170 171 172 173 174 175 176 177 178 179 180 181 182…" at bounding box center [271, 136] width 260 height 102
click at [179, 173] on div "text-transform : none !important; padding-top : 5 px !important; padding-bottom…" at bounding box center [277, 136] width 245 height 102
drag, startPoint x: 159, startPoint y: 184, endPoint x: 154, endPoint y: 156, distance: 27.7
click at [154, 156] on pre "163 164 165 166 167 168 169 170 171 172 173 174 175 176 177 178 179 180 181 182…" at bounding box center [271, 136] width 260 height 102
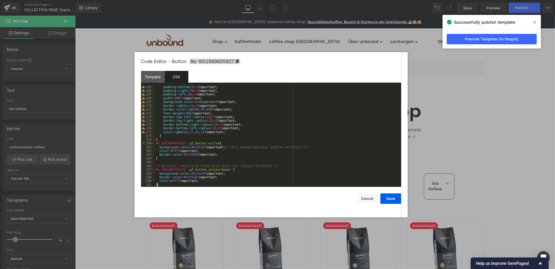
scroll to position [617, 0]
click at [163, 145] on div "padding-bottom : 5 px !important; padding-right : 10 px !important; padding-lef…" at bounding box center [277, 139] width 245 height 109
click at [171, 169] on div "padding-bottom : 5 px !important; padding-right : 10 px !important; padding-lef…" at bounding box center [277, 139] width 245 height 109
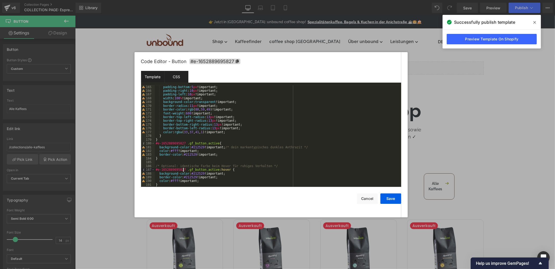
click at [149, 80] on div "Template" at bounding box center [153, 77] width 24 height 12
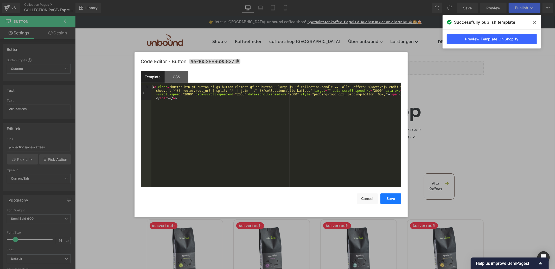
click at [391, 199] on button "Save" at bounding box center [391, 198] width 21 height 10
click at [369, 0] on div "Button You are previewing how the will restyle your page. You can not edit Elem…" at bounding box center [277, 0] width 555 height 0
click at [178, 79] on div "CSS" at bounding box center [177, 77] width 24 height 12
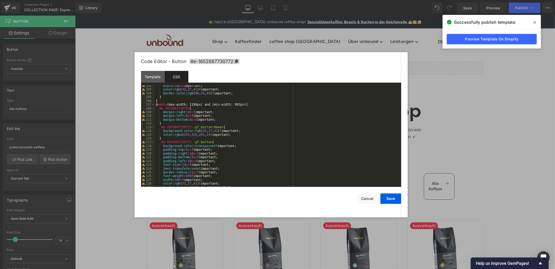
scroll to position [519, 0]
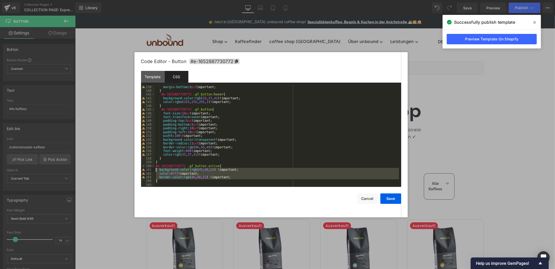
drag, startPoint x: 160, startPoint y: 182, endPoint x: 154, endPoint y: 169, distance: 14.7
click at [154, 169] on pre "139 140 141 142 143 144 145 146 147 148 149 150 151 152 153 154 155 156 157 158…" at bounding box center [271, 136] width 260 height 102
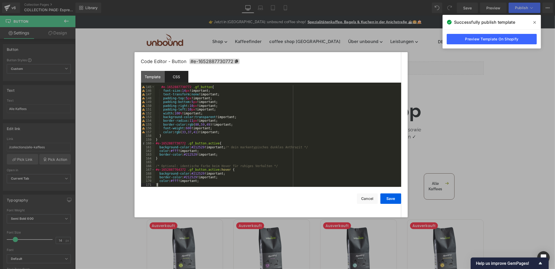
scroll to position [542, 0]
click at [170, 143] on div "#e-1652887730772 .gf_button { font-size : 14 px !important; text-transform : no…" at bounding box center [277, 139] width 245 height 109
click at [170, 171] on div "#e-1652887730772 .gf_button { font-size : 14 px !important; text-transform : no…" at bounding box center [277, 139] width 245 height 109
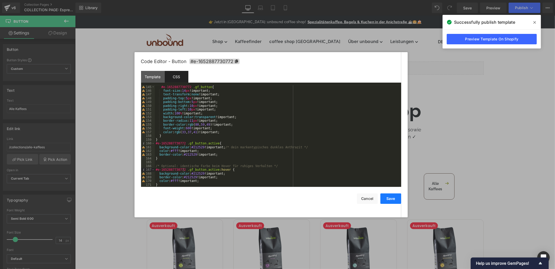
click at [388, 199] on button "Save" at bounding box center [391, 198] width 21 height 10
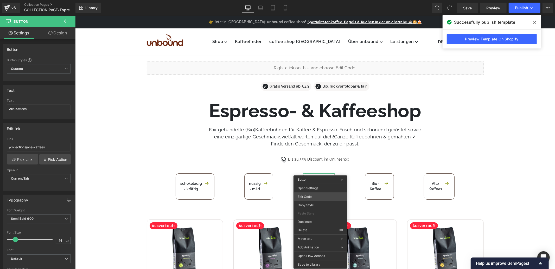
click at [308, 0] on div "Button You are previewing how the will restyle your page. You can not edit Elem…" at bounding box center [277, 0] width 555 height 0
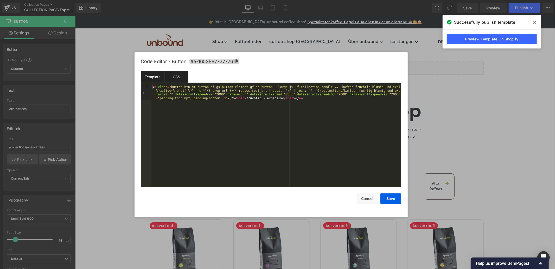
drag, startPoint x: 175, startPoint y: 79, endPoint x: 180, endPoint y: 80, distance: 5.2
click at [175, 79] on div "CSS" at bounding box center [177, 77] width 24 height 12
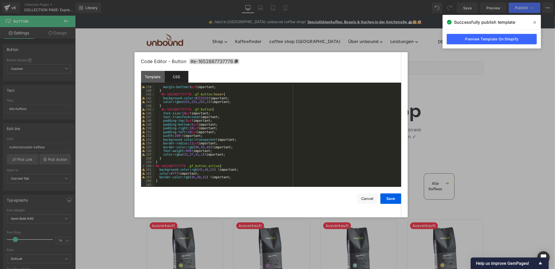
scroll to position [519, 0]
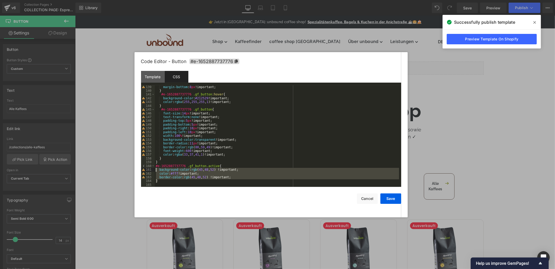
drag, startPoint x: 160, startPoint y: 182, endPoint x: 155, endPoint y: 170, distance: 12.9
click at [155, 170] on div "margin-bottom : 8 px !important; } #e-1652887737776 .gf_button :hover { backgro…" at bounding box center [277, 139] width 245 height 109
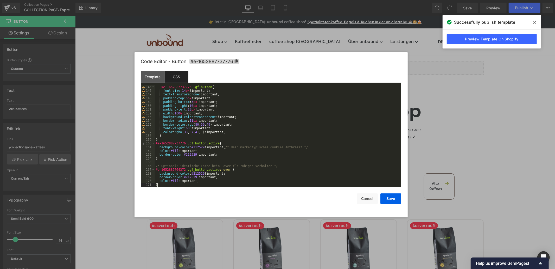
scroll to position [542, 0]
click at [168, 143] on div "#e-1652887737776 .gf_button { font-size : 14 px !important; text-transform : no…" at bounding box center [277, 139] width 245 height 109
click at [171, 171] on div "#e-1652887737776 .gf_button { font-size : 14 px !important; text-transform : no…" at bounding box center [277, 139] width 245 height 109
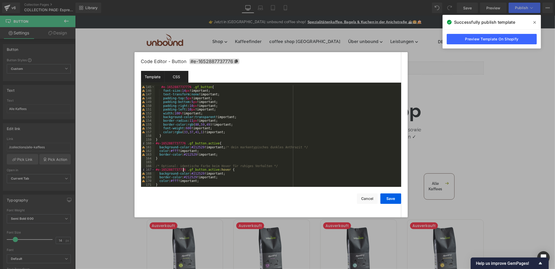
click at [160, 79] on div "Template" at bounding box center [153, 77] width 24 height 12
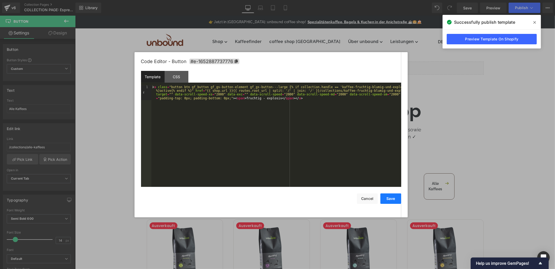
click at [390, 199] on button "Save" at bounding box center [391, 198] width 21 height 10
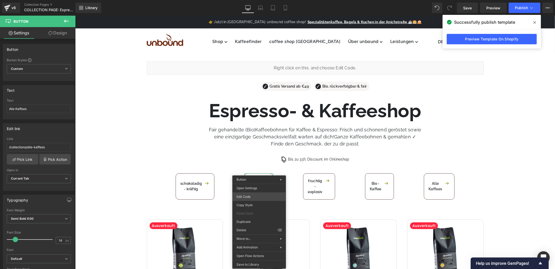
click at [267, 0] on div "Button You are previewing how the will restyle your page. You can not edit Elem…" at bounding box center [277, 0] width 555 height 0
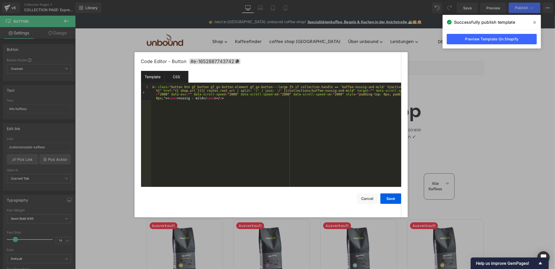
click at [175, 78] on div "CSS" at bounding box center [177, 77] width 24 height 12
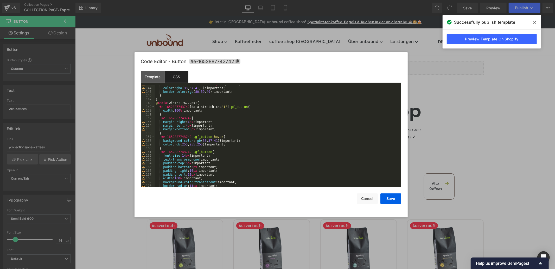
scroll to position [594, 0]
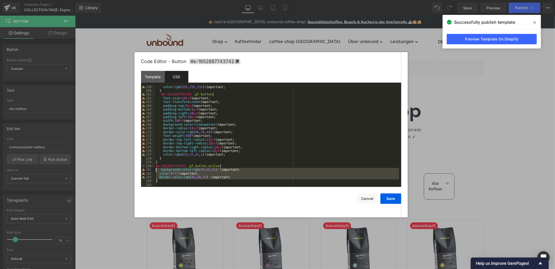
drag, startPoint x: 160, startPoint y: 181, endPoint x: 154, endPoint y: 169, distance: 13.6
click at [154, 169] on pre "159 160 161 162 163 164 165 166 167 168 169 170 171 172 173 174 175 176 177 178…" at bounding box center [271, 136] width 260 height 102
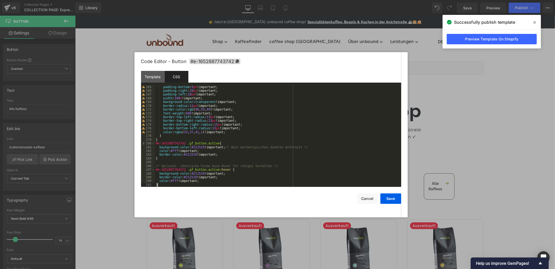
scroll to position [617, 0]
click at [174, 170] on div "padding-bottom : 5 px !important; padding-right : 10 px !important; padding-lef…" at bounding box center [277, 139] width 245 height 109
click at [175, 143] on div "padding-bottom : 5 px !important; padding-right : 10 px !important; padding-lef…" at bounding box center [277, 139] width 245 height 109
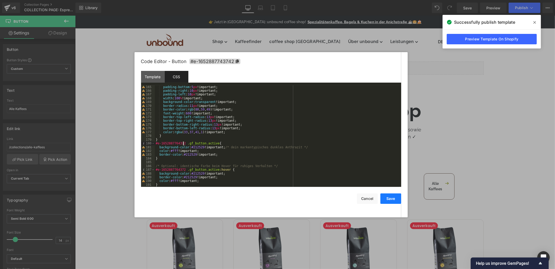
click at [390, 198] on button "Save" at bounding box center [391, 198] width 21 height 10
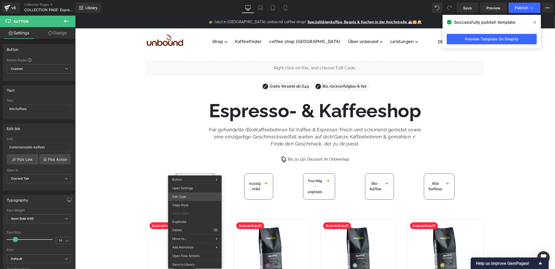
click at [186, 0] on div "Button You are previewing how the will restyle your page. You can not edit Elem…" at bounding box center [277, 0] width 555 height 0
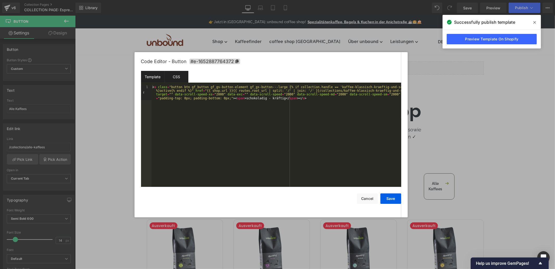
click at [178, 76] on div "CSS" at bounding box center [177, 77] width 24 height 12
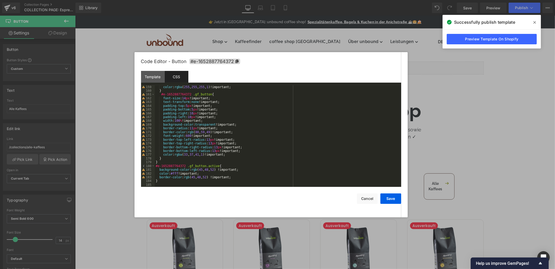
scroll to position [594, 0]
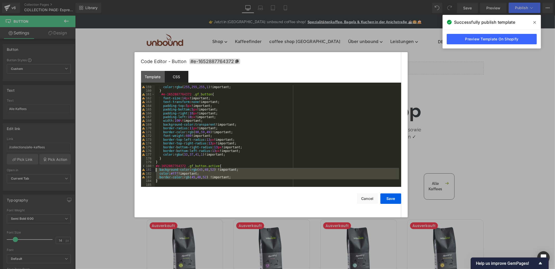
drag, startPoint x: 162, startPoint y: 180, endPoint x: 151, endPoint y: 170, distance: 14.7
click at [151, 170] on pre "159 160 161 162 163 164 165 166 167 168 169 170 171 172 173 174 175 176 177 178…" at bounding box center [271, 136] width 260 height 102
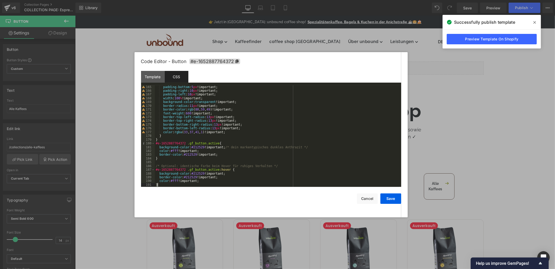
scroll to position [617, 0]
click at [177, 145] on div "padding-bottom : 5 px !important; padding-right : 10 px !important; padding-lef…" at bounding box center [277, 139] width 245 height 109
click at [170, 171] on div "padding-bottom : 5 px !important; padding-right : 10 px !important; padding-lef…" at bounding box center [277, 139] width 245 height 109
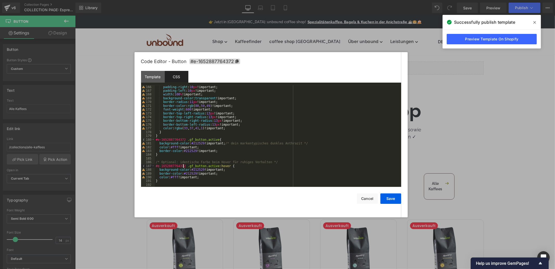
scroll to position [621, 0]
click at [389, 198] on button "Save" at bounding box center [391, 198] width 21 height 10
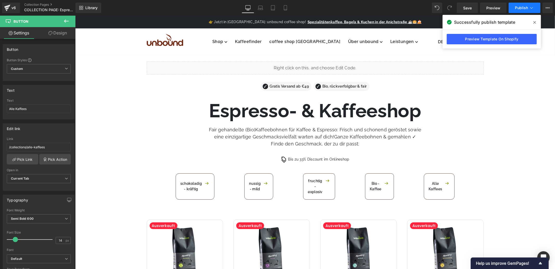
click at [521, 3] on button "Publish" at bounding box center [525, 8] width 32 height 10
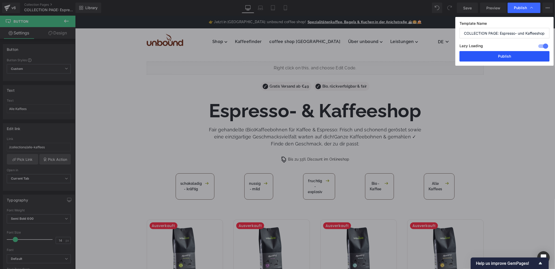
click at [488, 59] on button "Publish" at bounding box center [505, 56] width 90 height 10
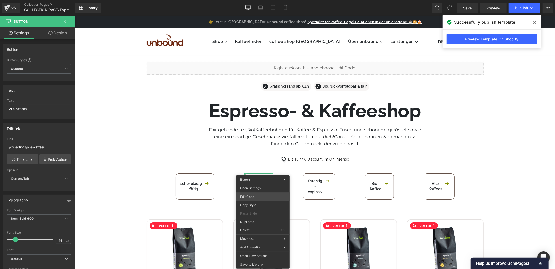
click at [256, 0] on div "Button You are previewing how the will restyle your page. You can not edit Elem…" at bounding box center [277, 0] width 555 height 0
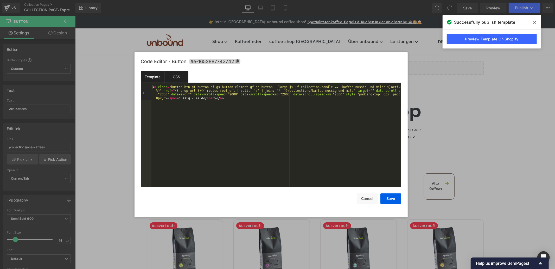
click at [178, 75] on div "CSS" at bounding box center [177, 77] width 24 height 12
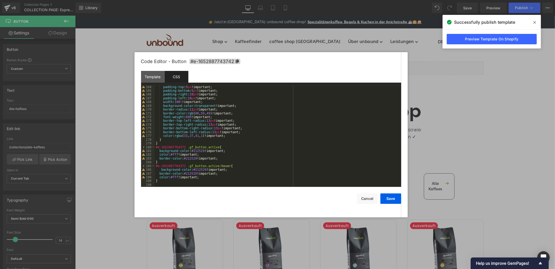
scroll to position [613, 0]
click at [236, 61] on icon at bounding box center [238, 61] width 4 height 4
click at [169, 147] on div "padding-top : 5 px !important; padding-bottom : 5 px !important; padding-right …" at bounding box center [277, 139] width 245 height 109
click at [161, 147] on div "padding-top : 5 px !important; padding-bottom : 5 px !important; padding-right …" at bounding box center [277, 139] width 245 height 109
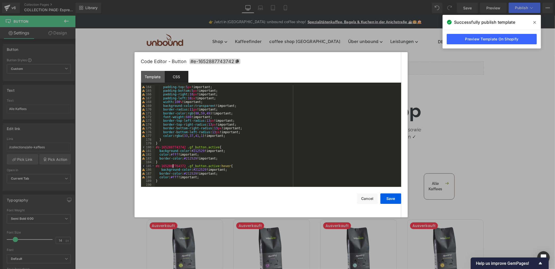
click at [174, 166] on div "padding-top : 5 px !important; padding-bottom : 5 px !important; padding-right …" at bounding box center [277, 139] width 245 height 109
drag, startPoint x: 156, startPoint y: 165, endPoint x: 182, endPoint y: 165, distance: 25.8
click at [182, 165] on div "padding-top : 5 px !important; padding-bottom : 5 px !important; padding-right …" at bounding box center [277, 139] width 245 height 109
drag, startPoint x: 183, startPoint y: 166, endPoint x: 151, endPoint y: 165, distance: 32.0
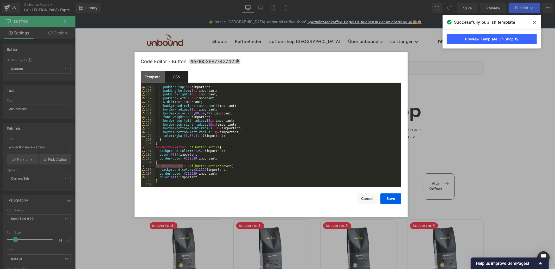
click at [151, 165] on pre "164 165 166 167 168 169 170 171 172 173 174 175 176 177 178 179 180 181 182 183…" at bounding box center [271, 136] width 260 height 102
click at [395, 198] on button "Save" at bounding box center [391, 198] width 21 height 10
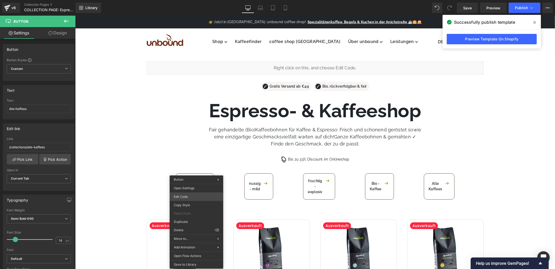
click at [192, 0] on div "Button You are previewing how the will restyle your page. You can not edit Elem…" at bounding box center [277, 0] width 555 height 0
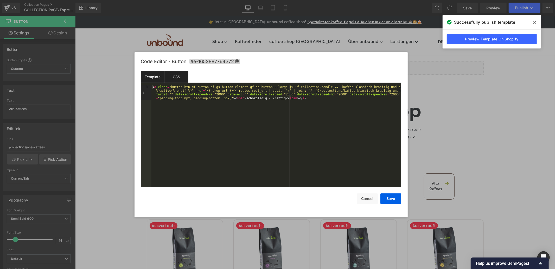
click at [168, 78] on div "CSS" at bounding box center [177, 77] width 24 height 12
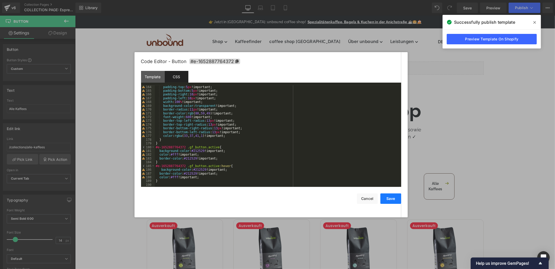
drag, startPoint x: 395, startPoint y: 200, endPoint x: 399, endPoint y: 197, distance: 4.9
click at [395, 199] on button "Save" at bounding box center [391, 198] width 21 height 10
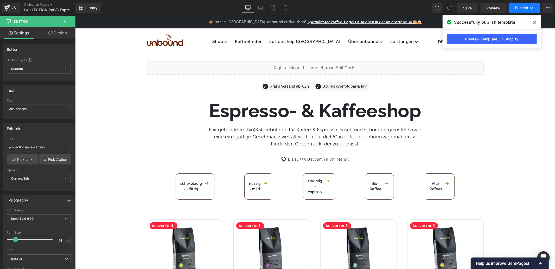
click at [516, 11] on button "Publish" at bounding box center [525, 8] width 32 height 10
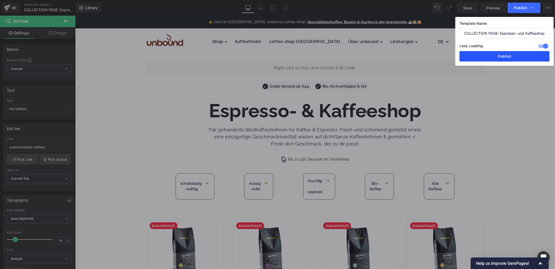
click at [502, 57] on button "Publish" at bounding box center [505, 56] width 90 height 10
